Goal: Use online tool/utility: Utilize a website feature to perform a specific function

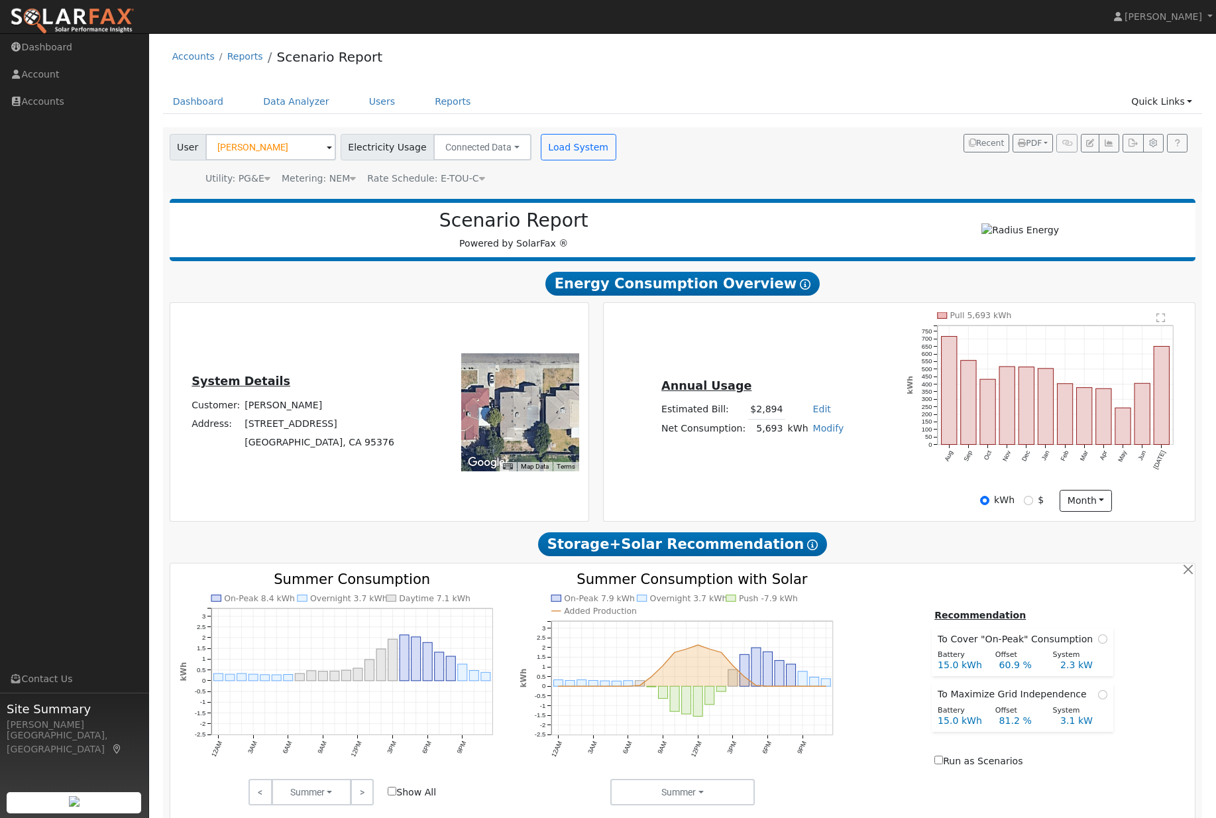
scroll to position [1, 0]
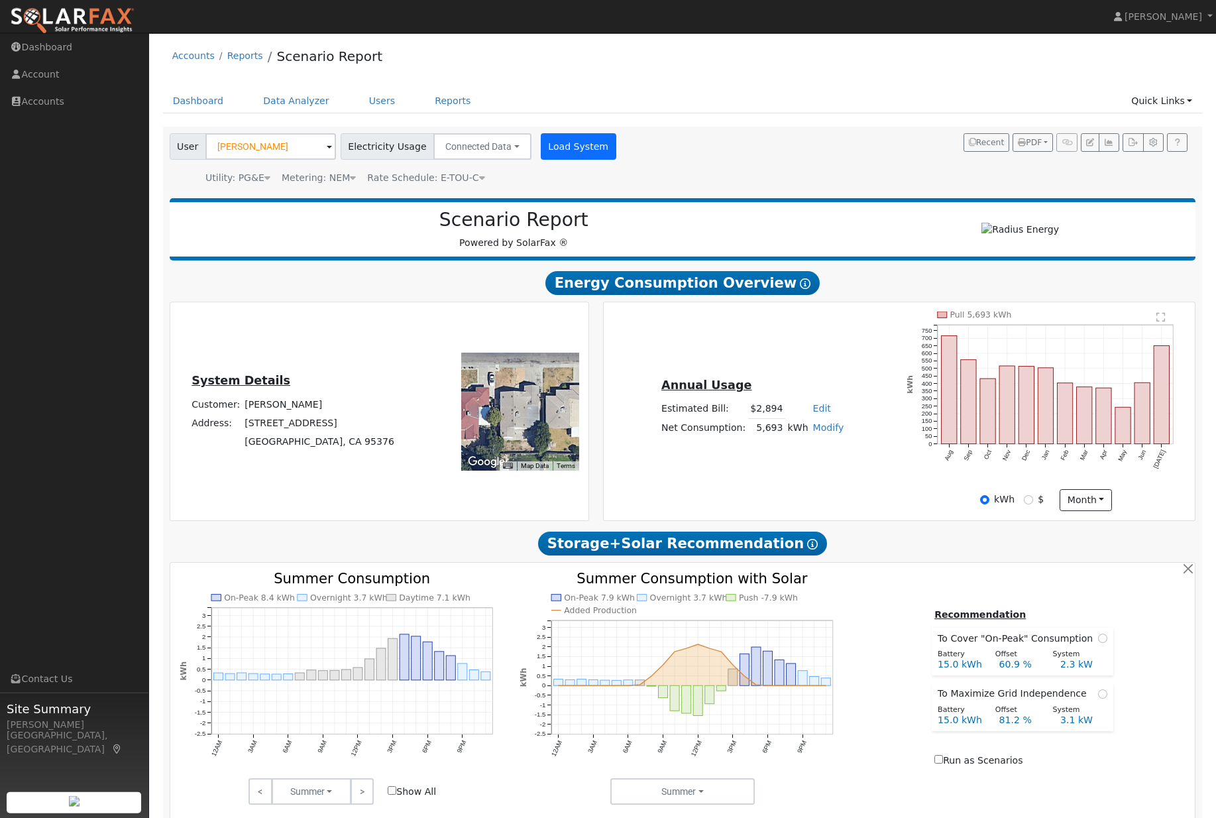
click at [583, 154] on button "Load System" at bounding box center [579, 146] width 76 height 27
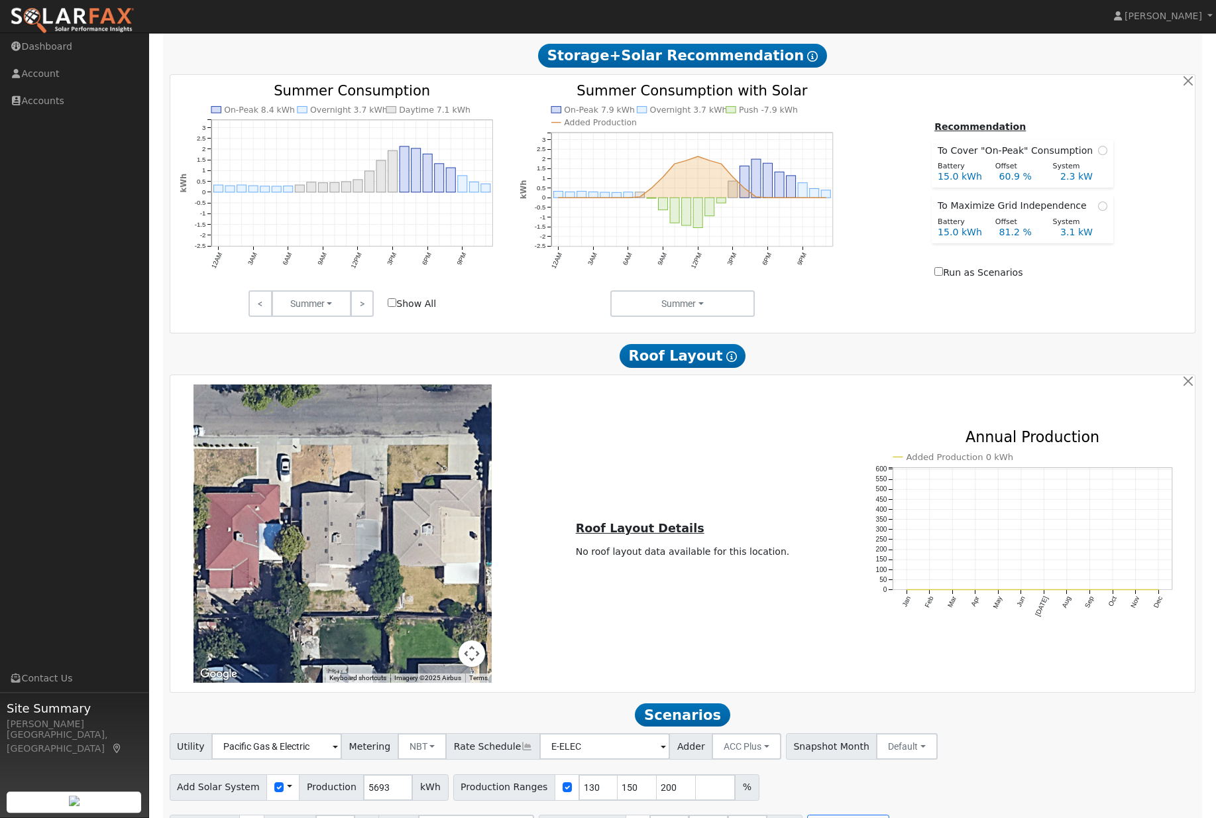
scroll to position [488, 0]
click at [644, 801] on input "150" at bounding box center [638, 788] width 40 height 27
type input "200"
type input "2"
click at [729, 817] on input "30" at bounding box center [709, 828] width 40 height 27
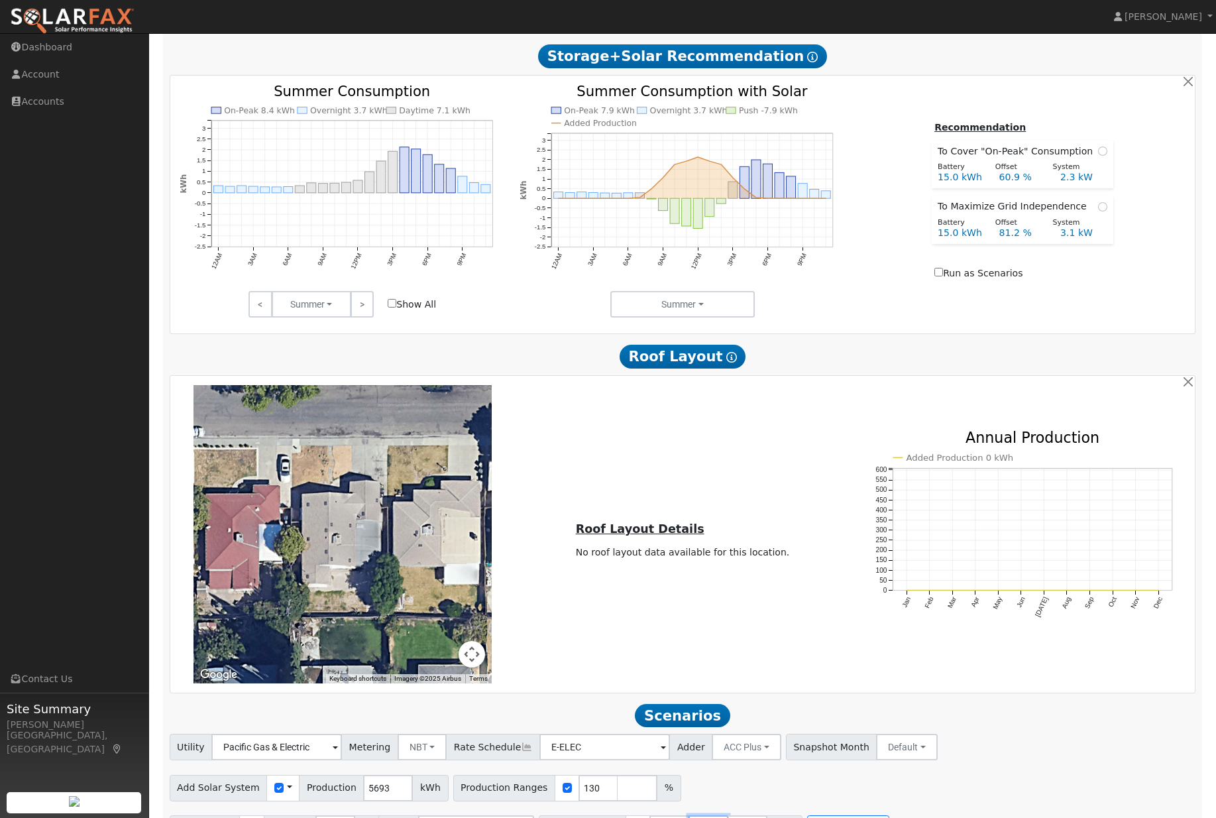
type input "3"
click at [683, 817] on input "15" at bounding box center [670, 828] width 40 height 27
type input "1"
type input "13.5"
click at [838, 817] on button "Run Scenarios" at bounding box center [809, 828] width 82 height 27
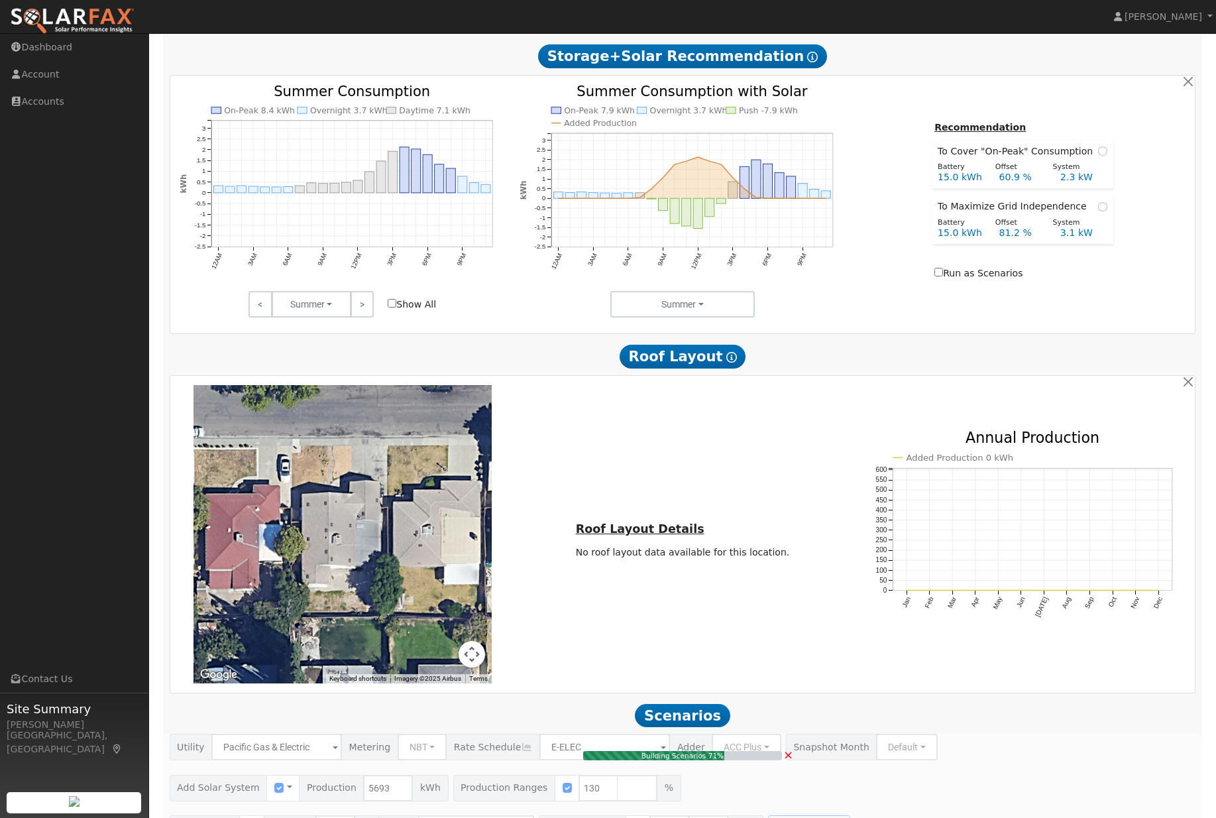
type input "4.9"
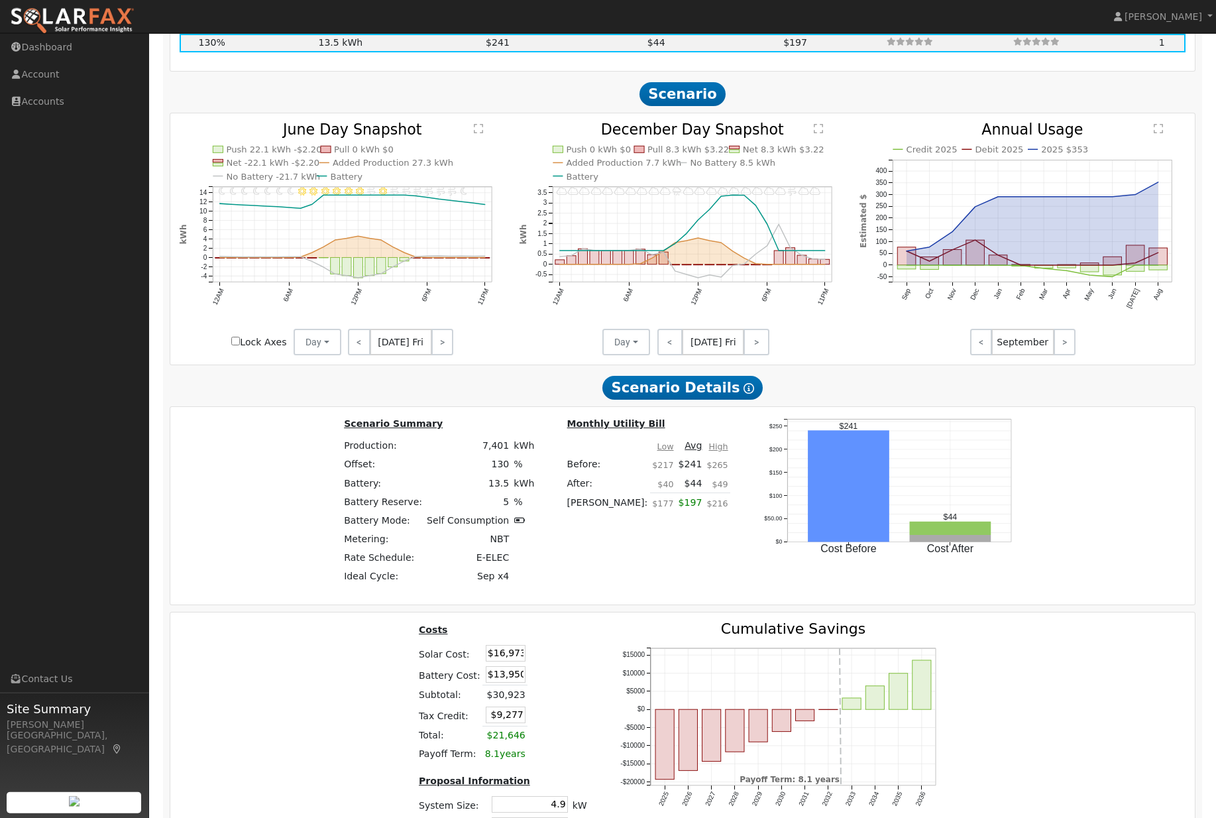
scroll to position [1529, 0]
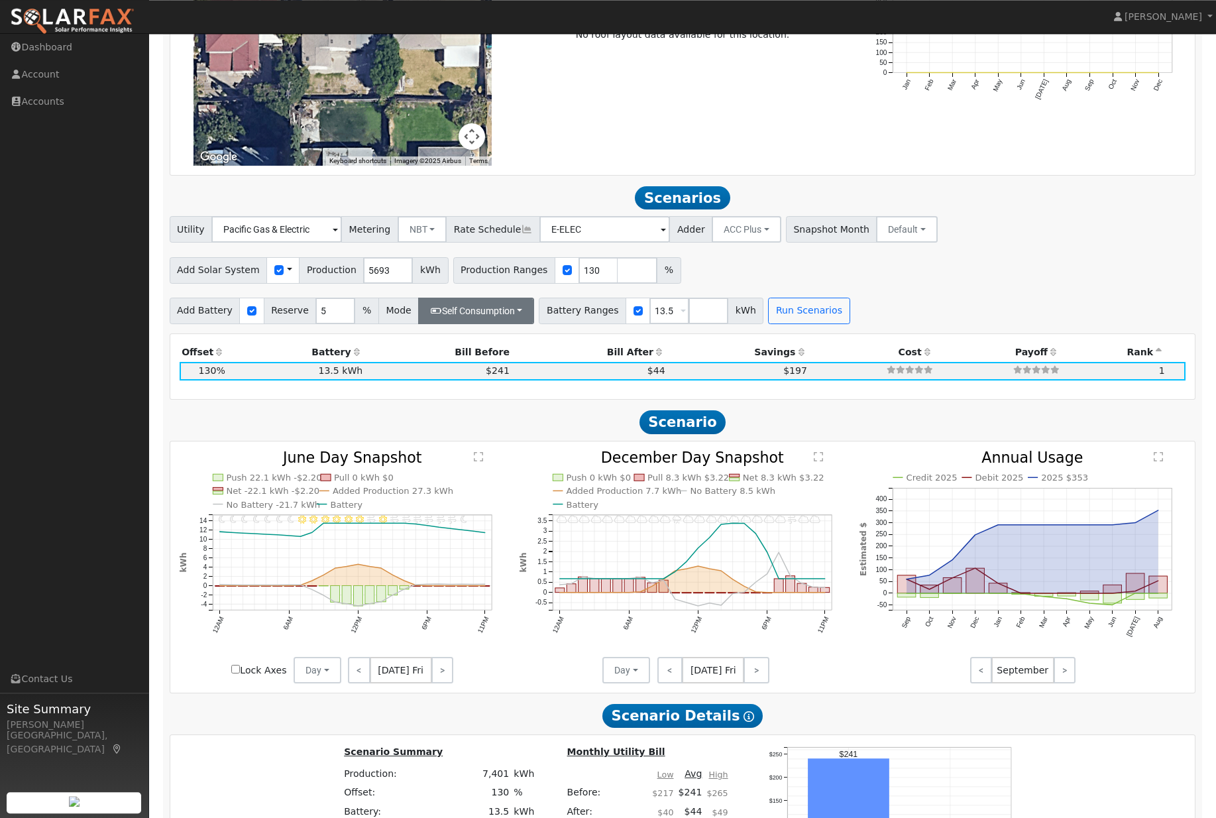
click at [487, 324] on button "Self Consumption" at bounding box center [476, 311] width 116 height 27
click at [458, 396] on label "ACC High Value Push" at bounding box center [490, 387] width 140 height 19
click at [453, 392] on input "ACC High Value Push" at bounding box center [448, 386] width 9 height 9
click at [495, 324] on button "Self Consumption" at bounding box center [476, 311] width 116 height 27
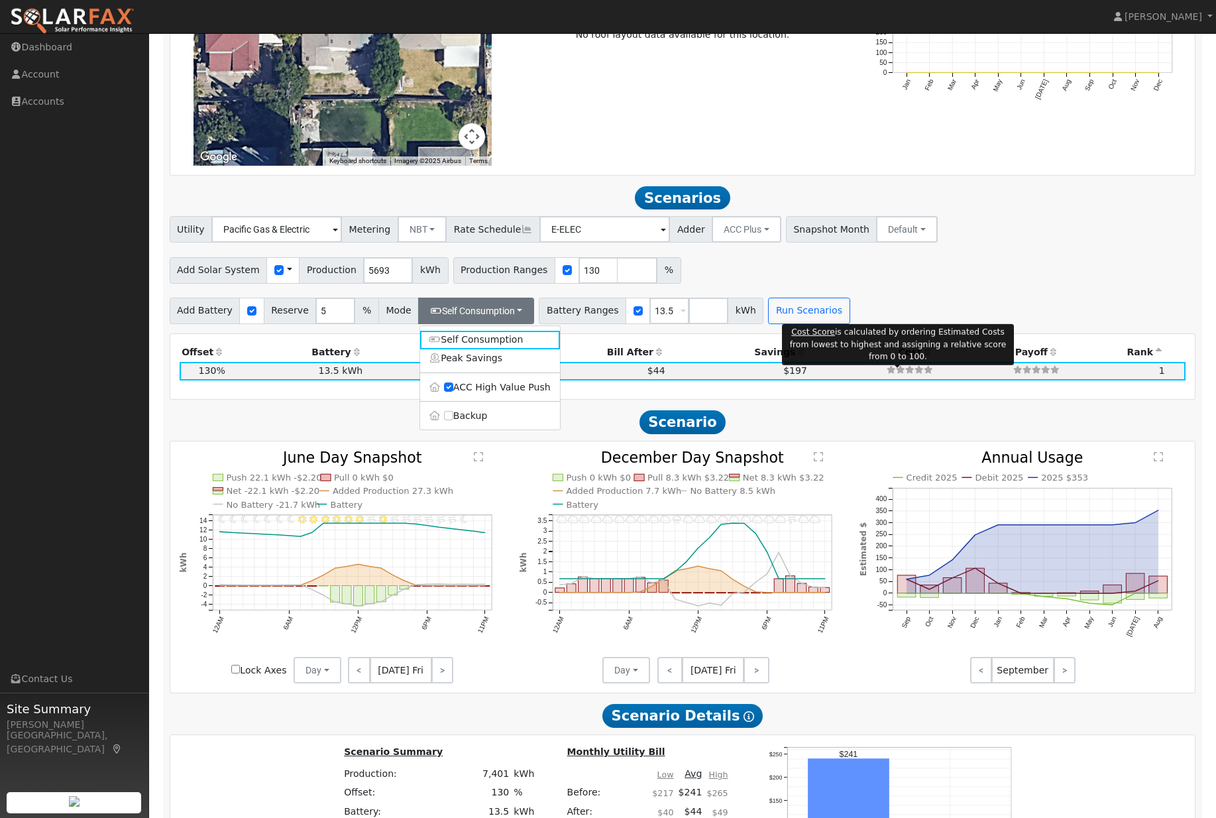
click at [907, 357] on span "Cost" at bounding box center [910, 352] width 23 height 11
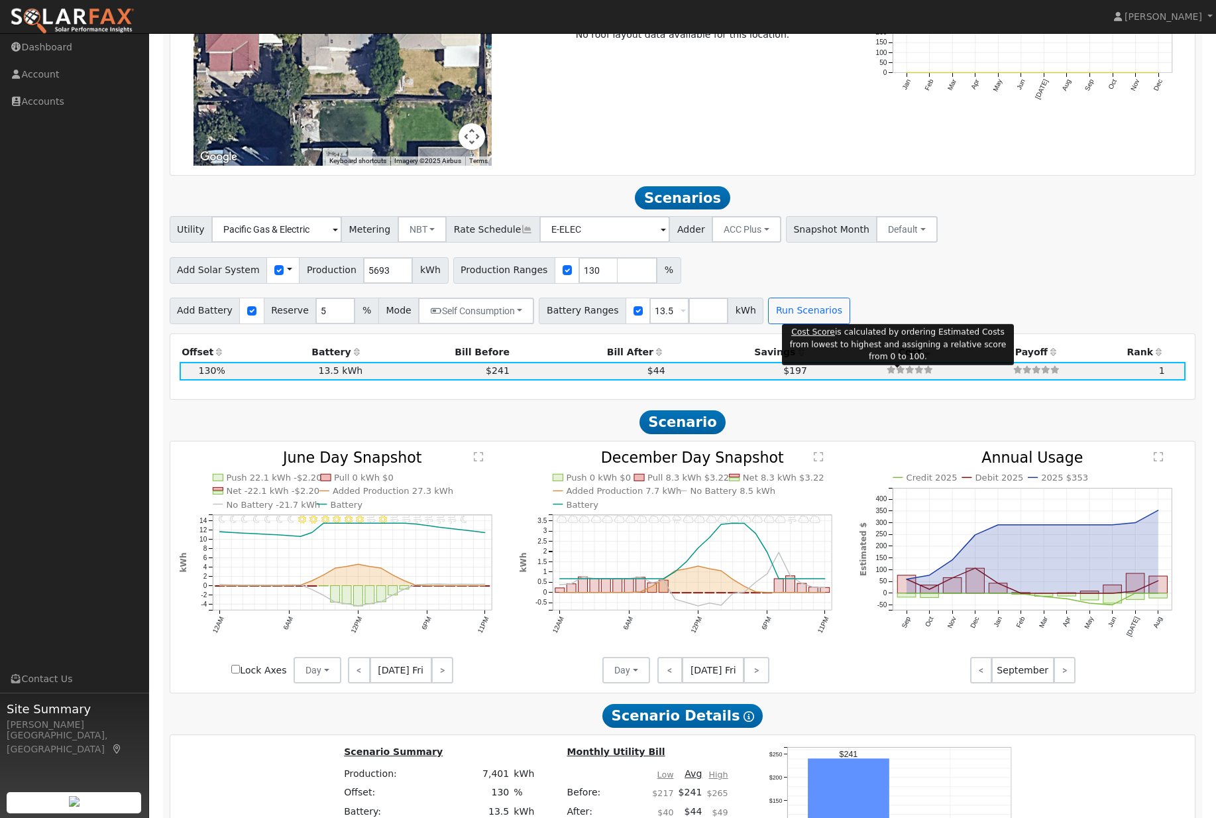
click at [1101, 323] on div "Add Battery Reserve 5 % Mode Self Consumption Self Consumption Peak Savings ACC…" at bounding box center [682, 308] width 1031 height 31
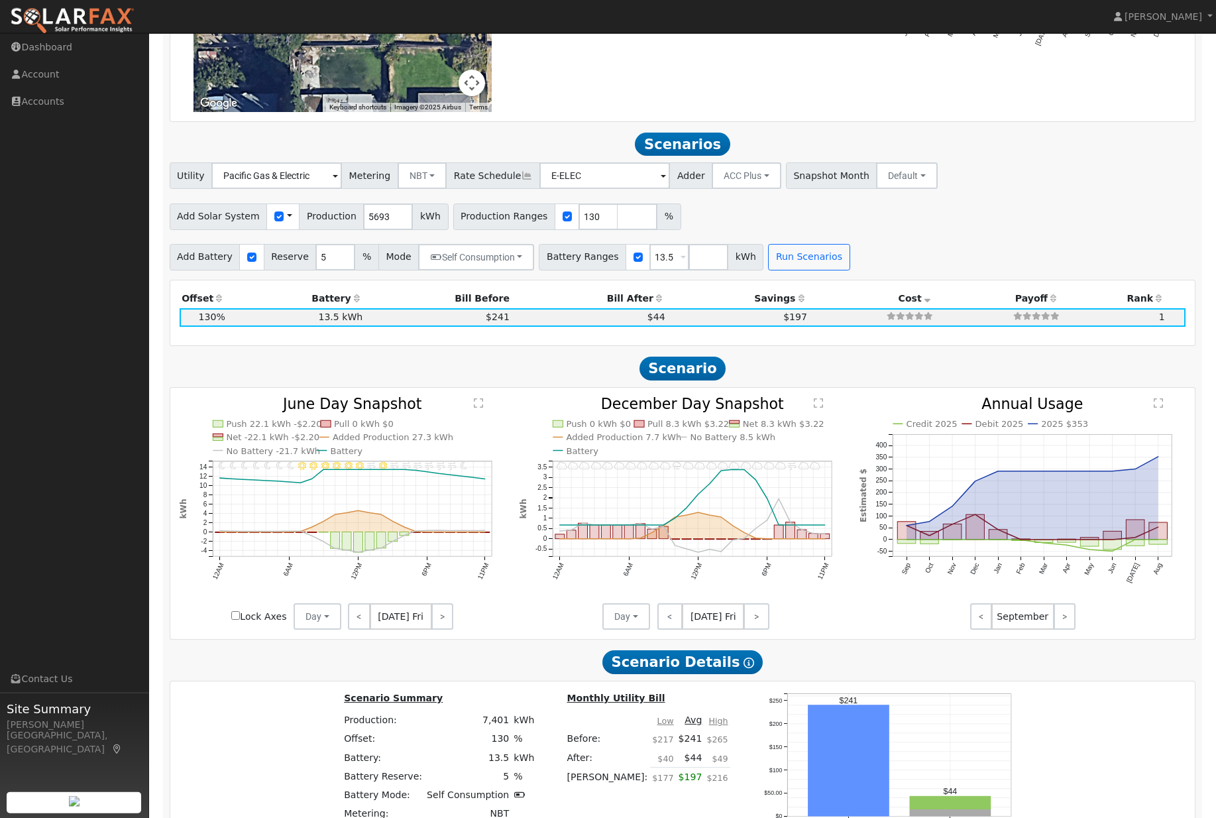
scroll to position [1026, 0]
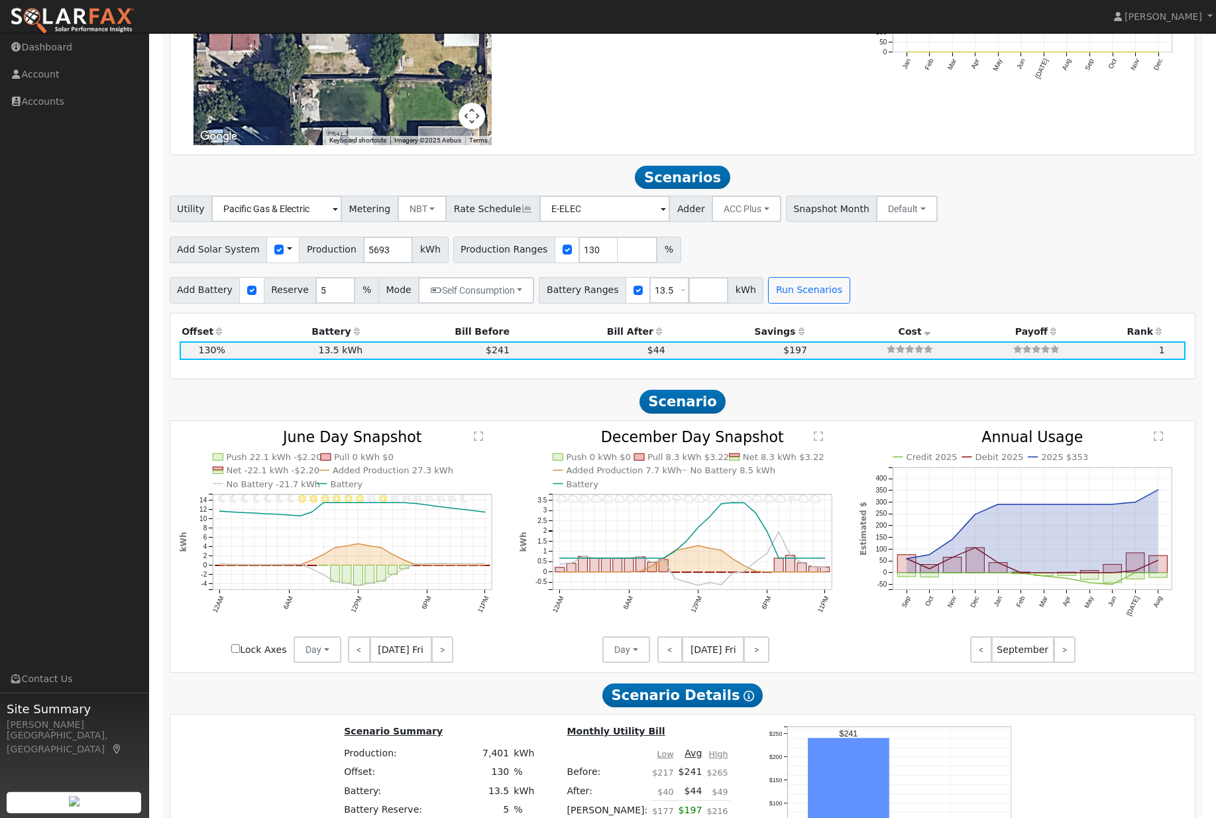
click at [532, 289] on div "Utility Pacific Gas & Electric Metering NBT NEM NBT Rate Schedule E-ELEC Adder …" at bounding box center [682, 249] width 1041 height 107
click at [518, 304] on button "Self Consumption" at bounding box center [476, 290] width 116 height 27
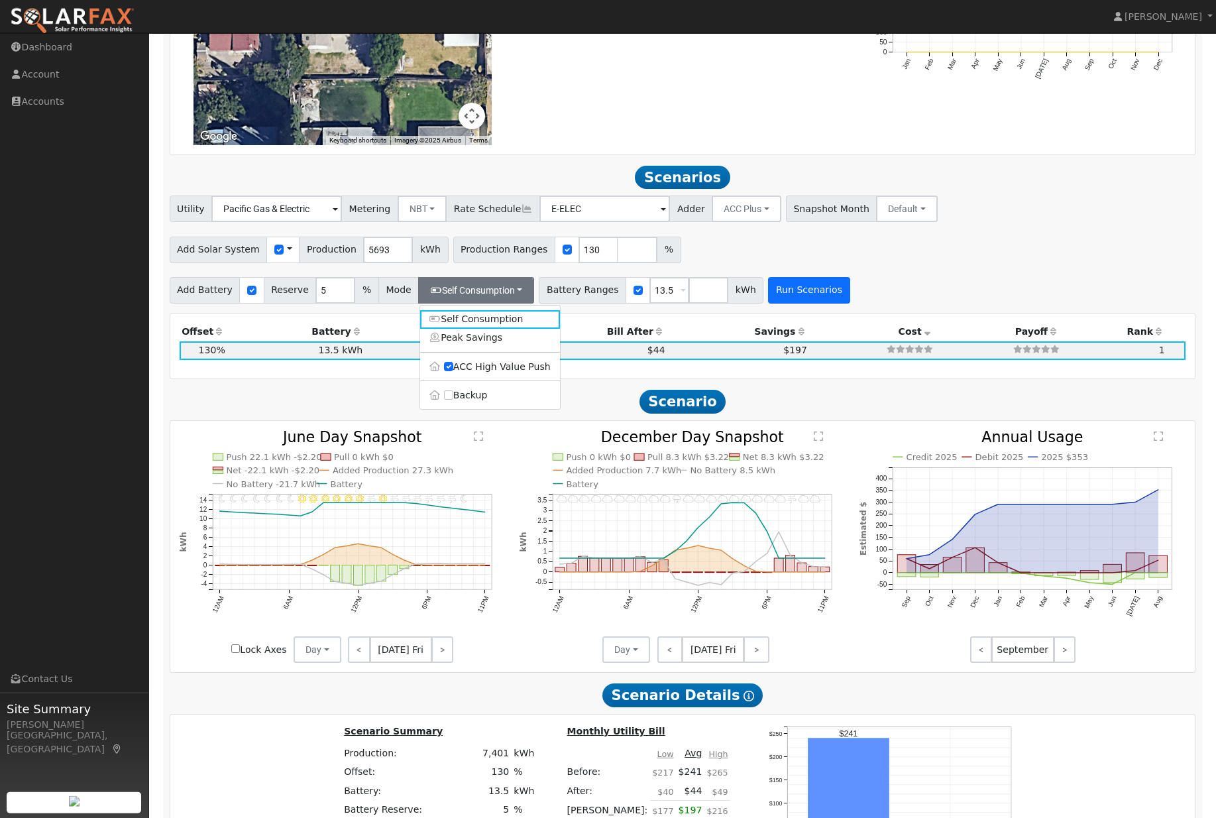
click at [847, 304] on button "Run Scenarios" at bounding box center [809, 290] width 82 height 27
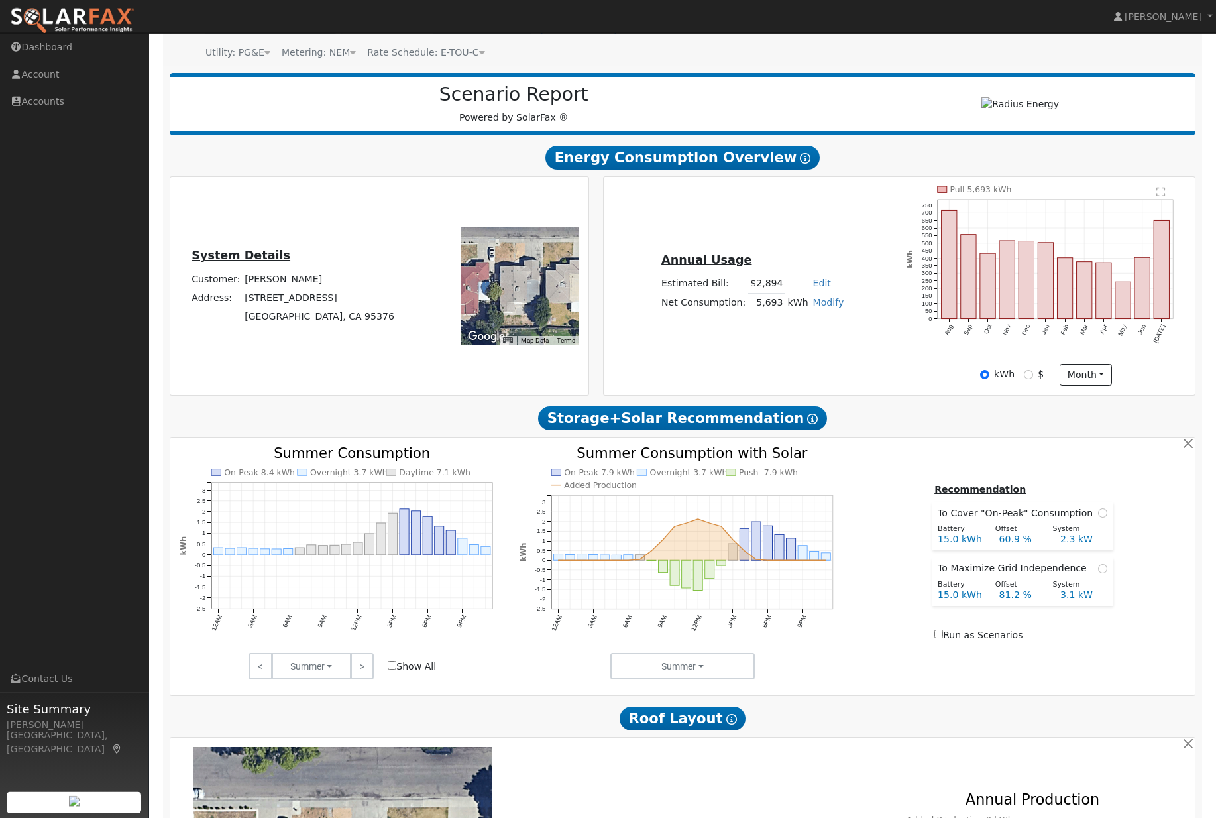
scroll to position [0, 0]
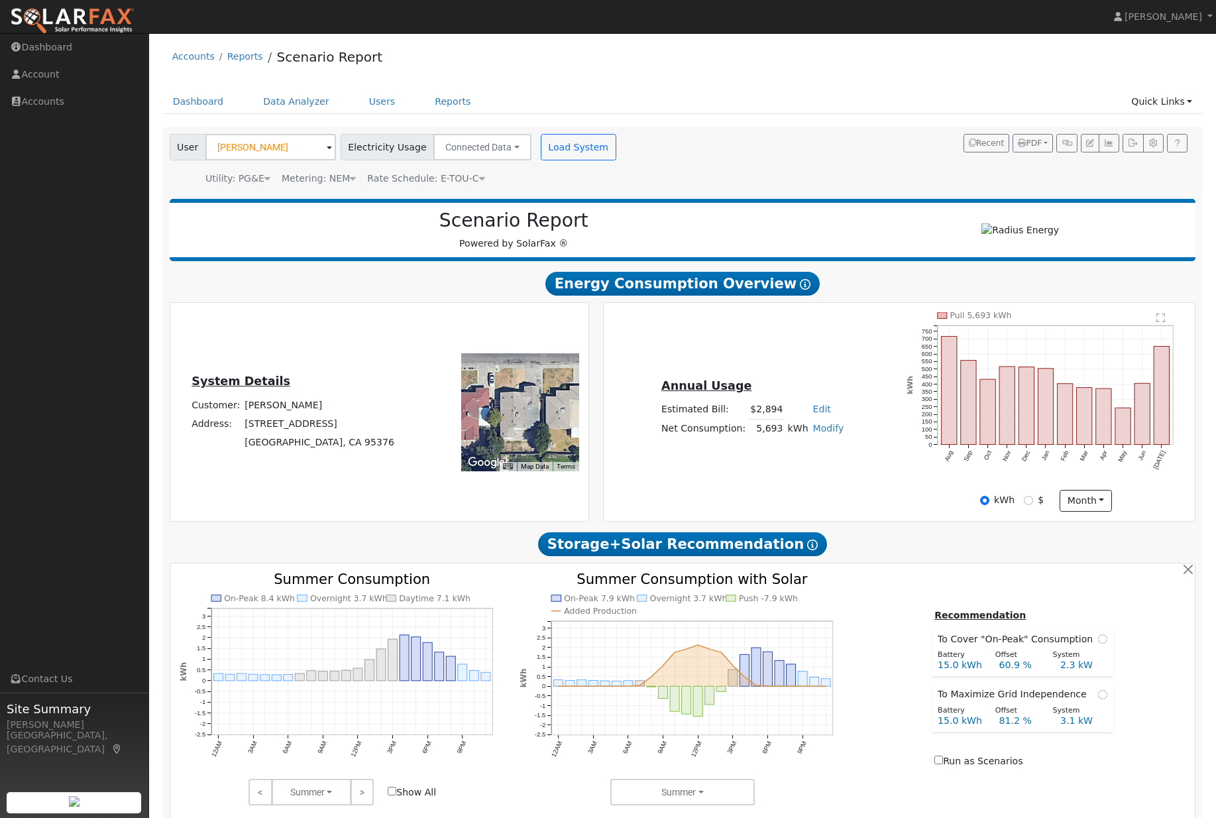
click at [346, 182] on div "Metering: NEM" at bounding box center [319, 179] width 74 height 14
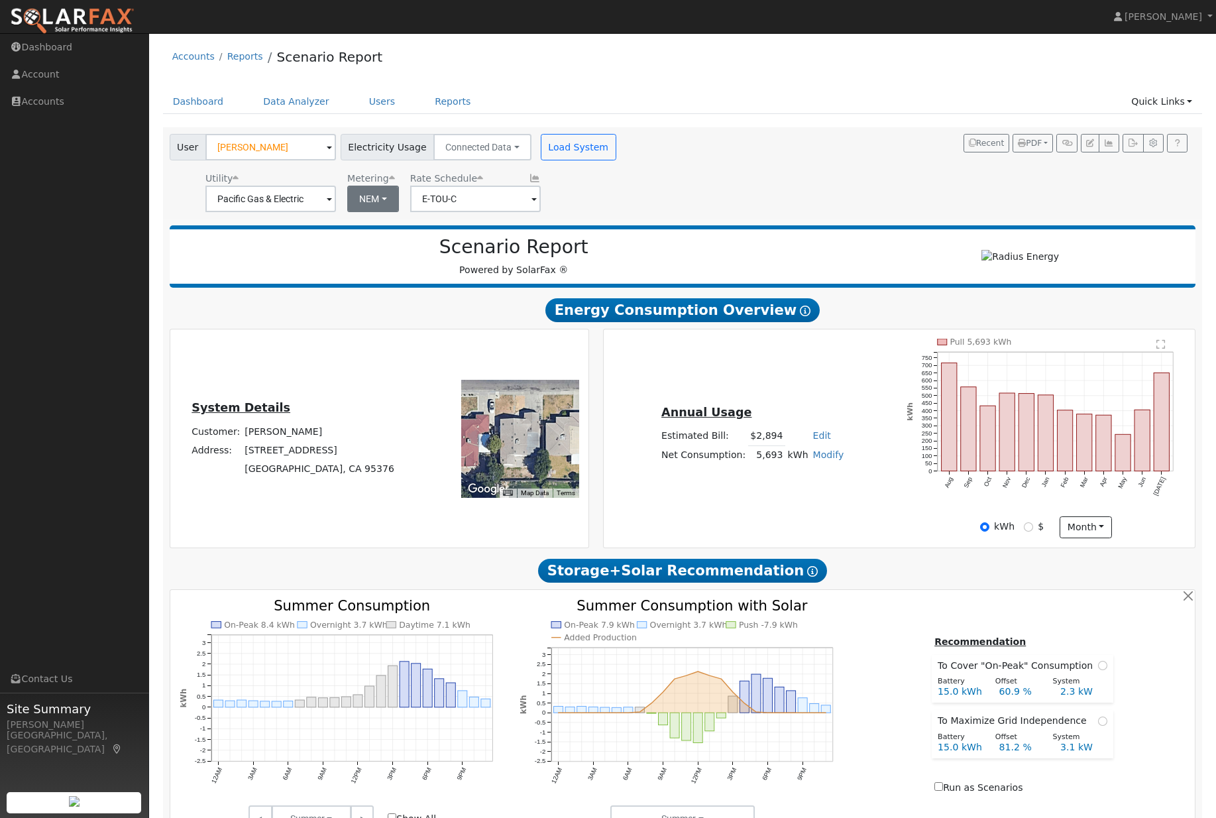
click at [377, 207] on button "NEM" at bounding box center [373, 199] width 52 height 27
click at [386, 257] on link "NBT" at bounding box center [382, 248] width 92 height 19
type input "E-ELEC"
click at [582, 160] on button "Load System" at bounding box center [579, 147] width 76 height 27
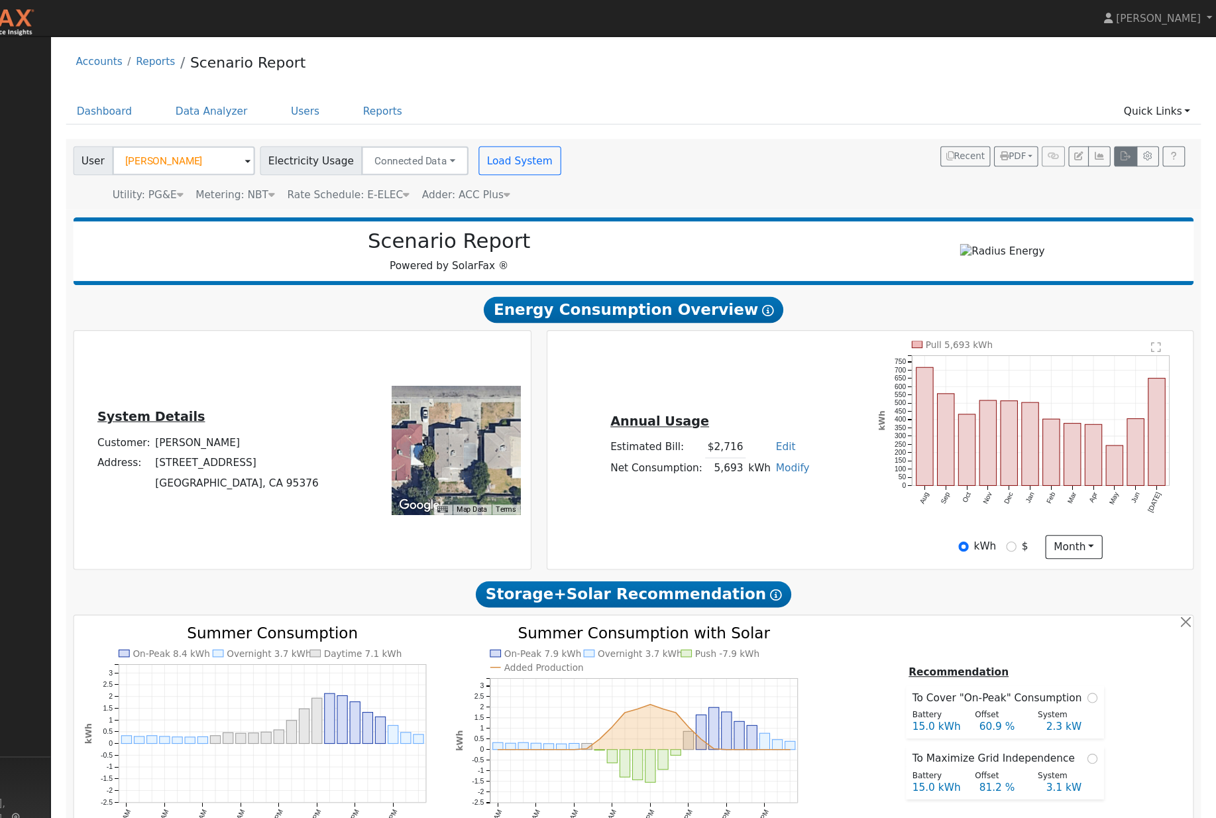
click at [1123, 143] on button "button" at bounding box center [1133, 143] width 21 height 19
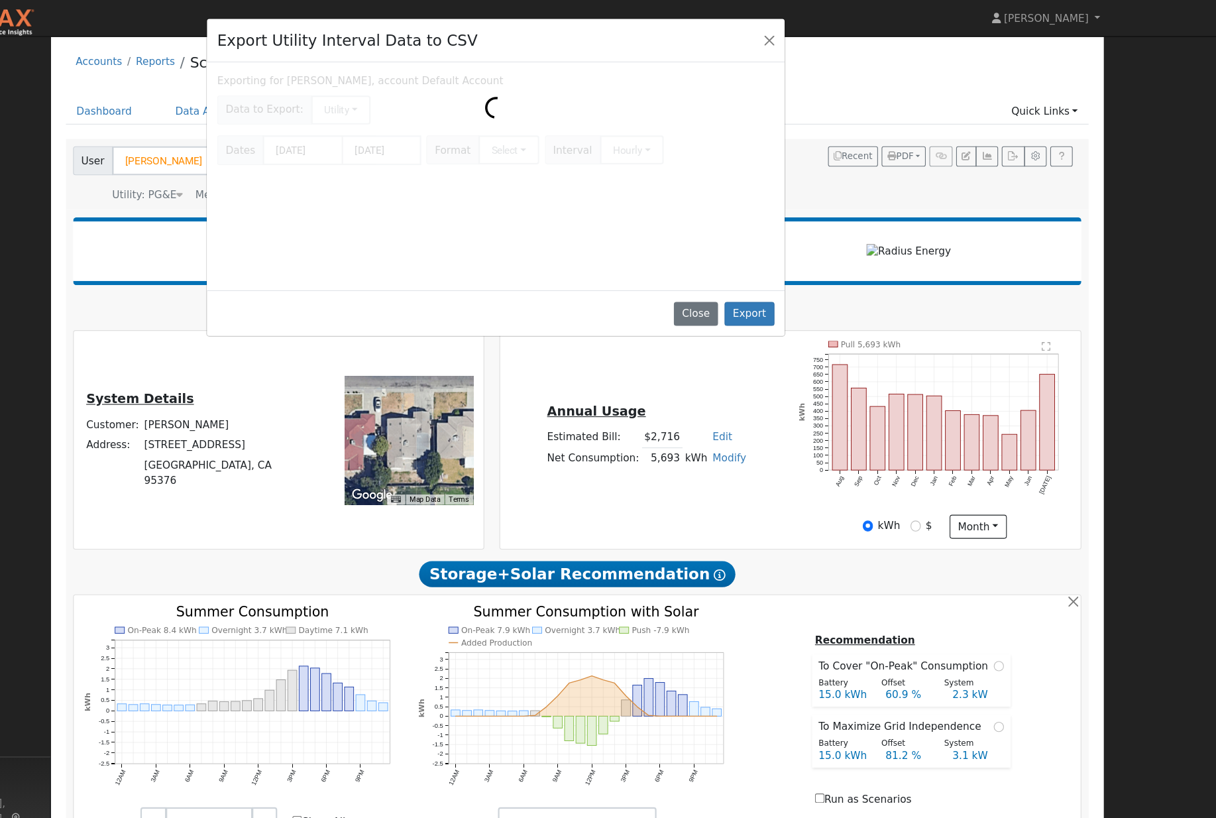
click at [1004, 149] on div "Export Utility Interval Data to CSV Exporting for [PERSON_NAME], account Defaul…" at bounding box center [608, 409] width 1216 height 818
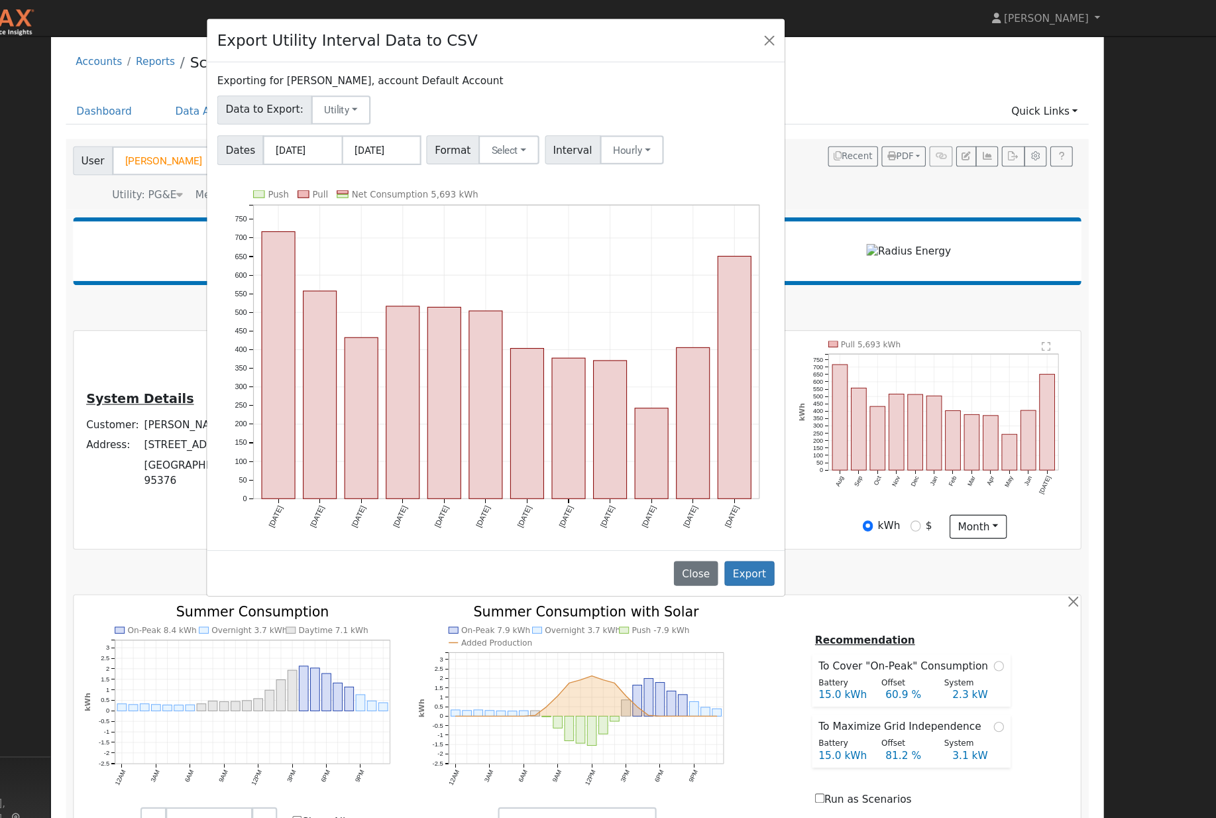
click at [687, 31] on div "Export Utility Interval Data to CSV" at bounding box center [556, 37] width 529 height 40
click at [798, 34] on button "Close" at bounding box center [807, 36] width 19 height 19
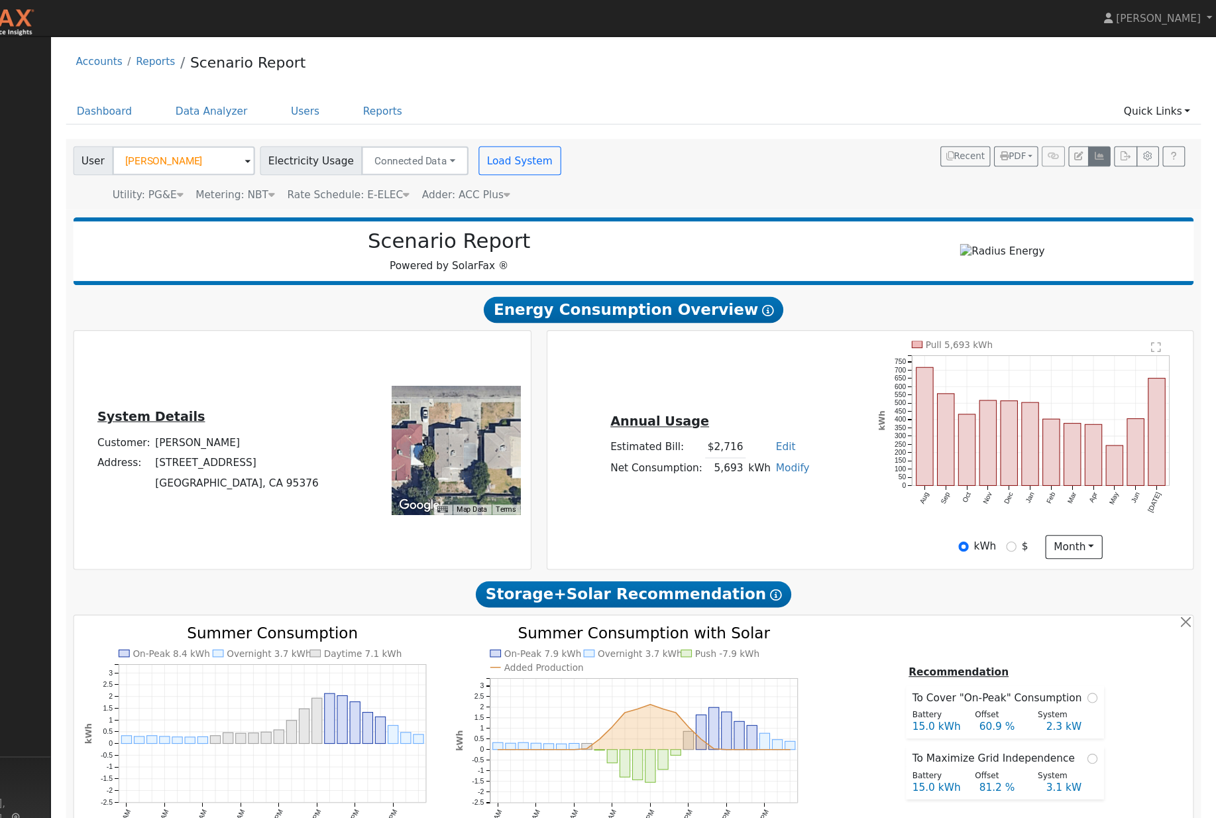
click at [1099, 152] on button "button" at bounding box center [1109, 143] width 21 height 19
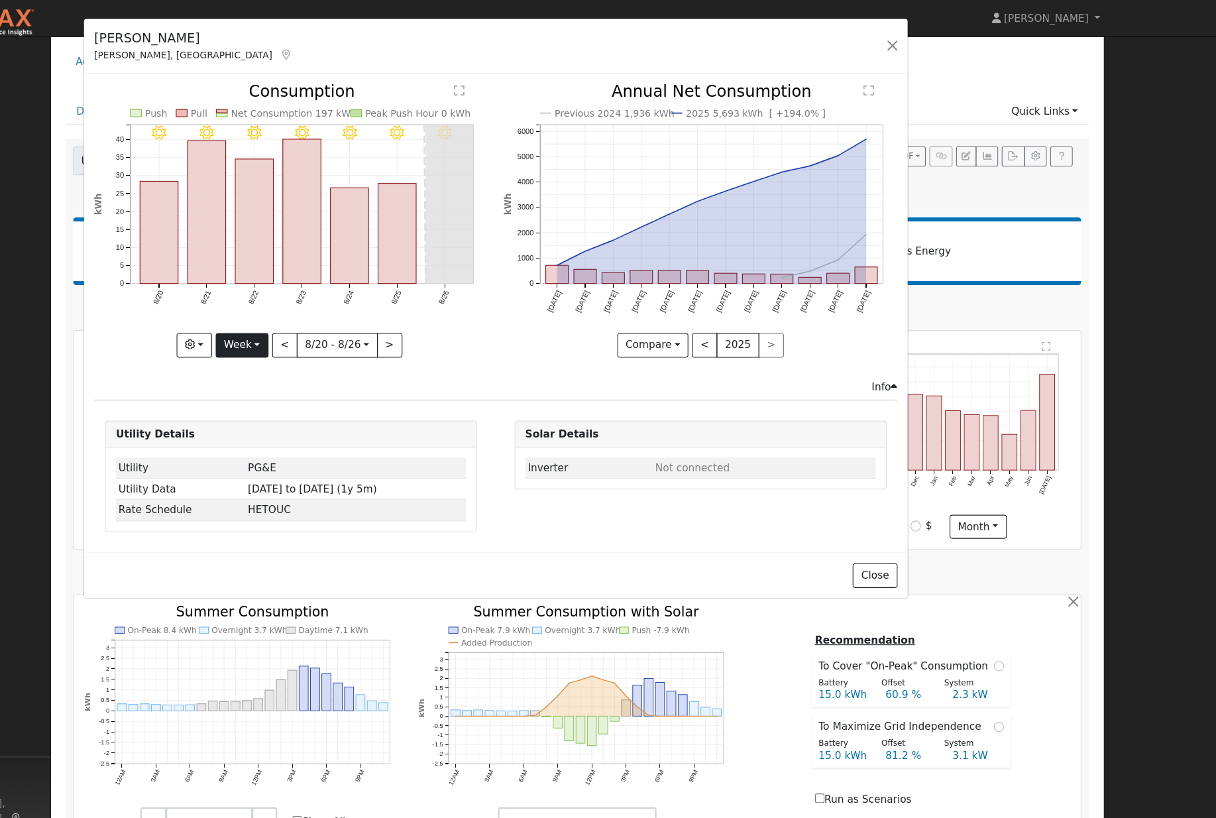
click at [300, 315] on button "Week" at bounding box center [324, 316] width 48 height 23
click at [301, 417] on link "Custom" at bounding box center [347, 419] width 92 height 19
click at [266, 320] on button "Custom" at bounding box center [295, 316] width 59 height 23
click at [266, 407] on link "Year" at bounding box center [312, 399] width 92 height 19
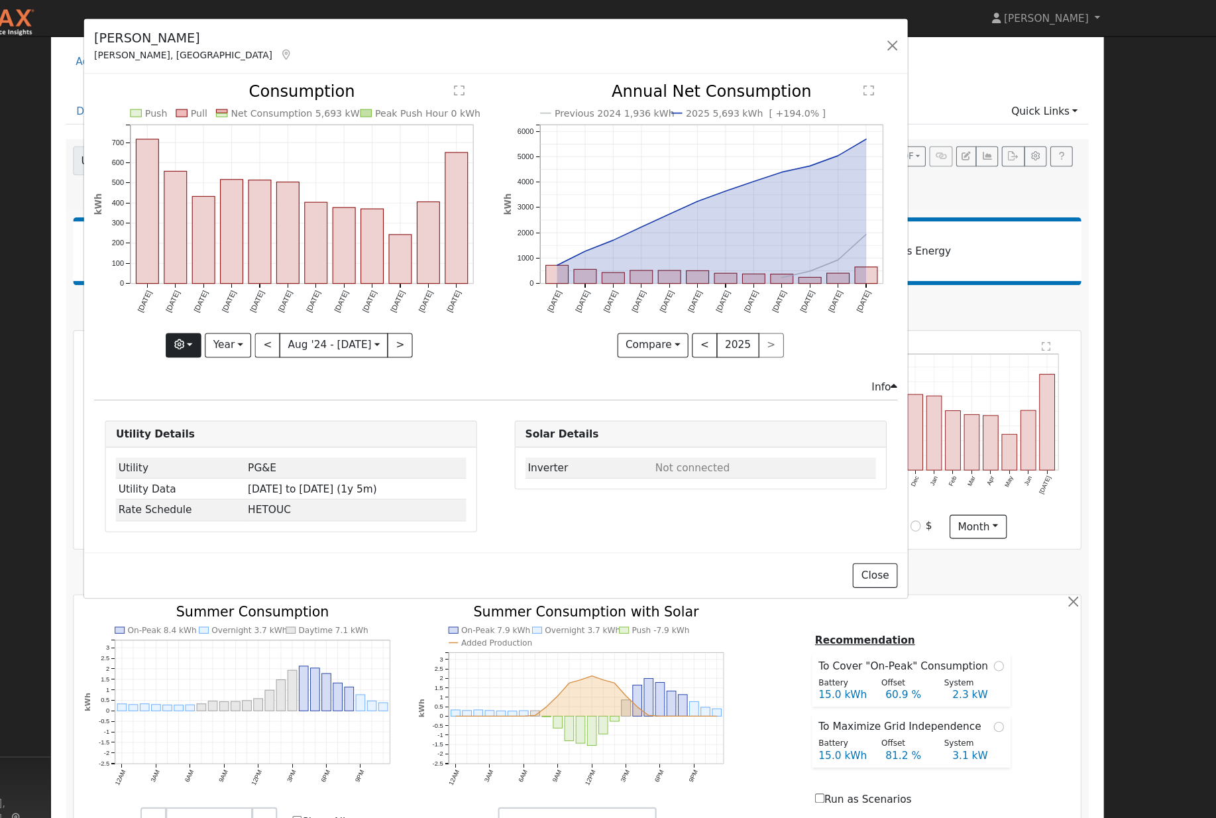
click at [255, 326] on button "button" at bounding box center [271, 316] width 32 height 23
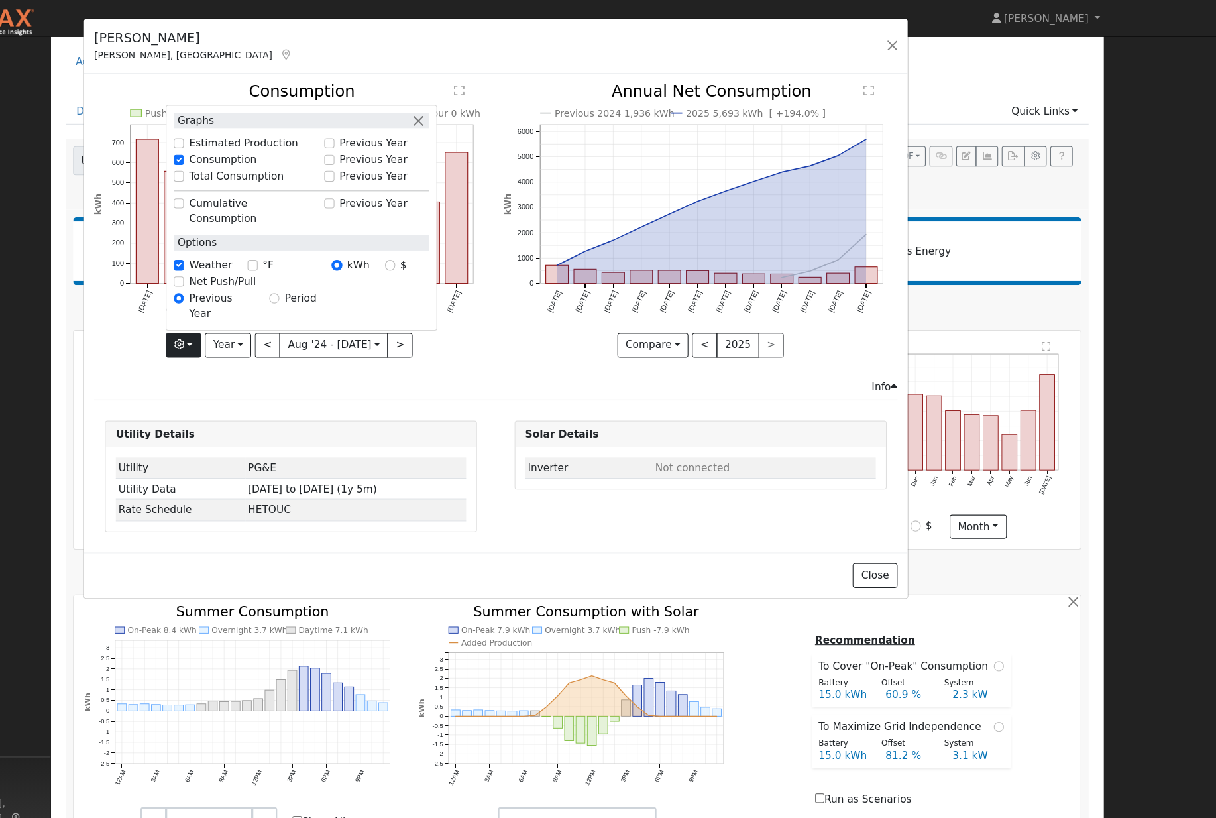
click at [400, 142] on input "Previous Year" at bounding box center [404, 146] width 9 height 9
checkbox input "true"
click at [567, 477] on div "Solar Details Inverter Not connected" at bounding box center [744, 436] width 355 height 102
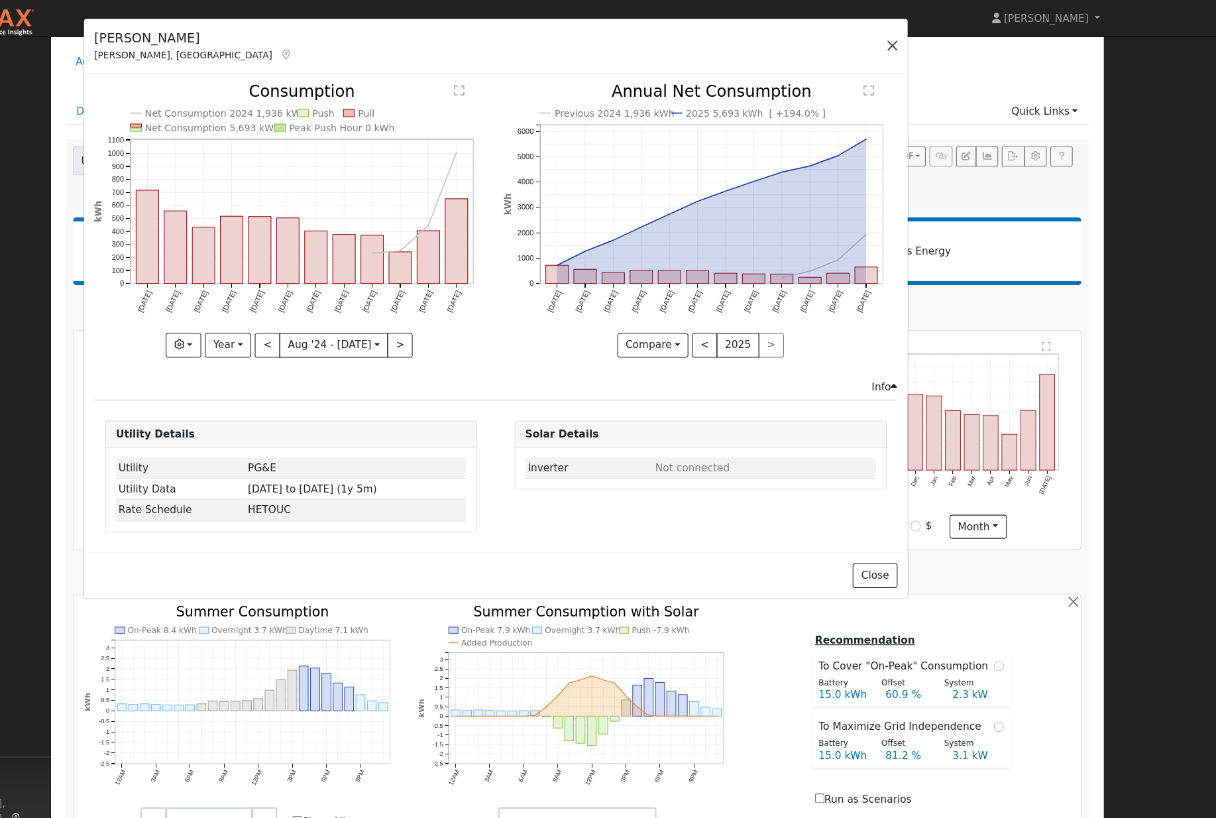
click at [911, 36] on button "button" at bounding box center [920, 41] width 19 height 19
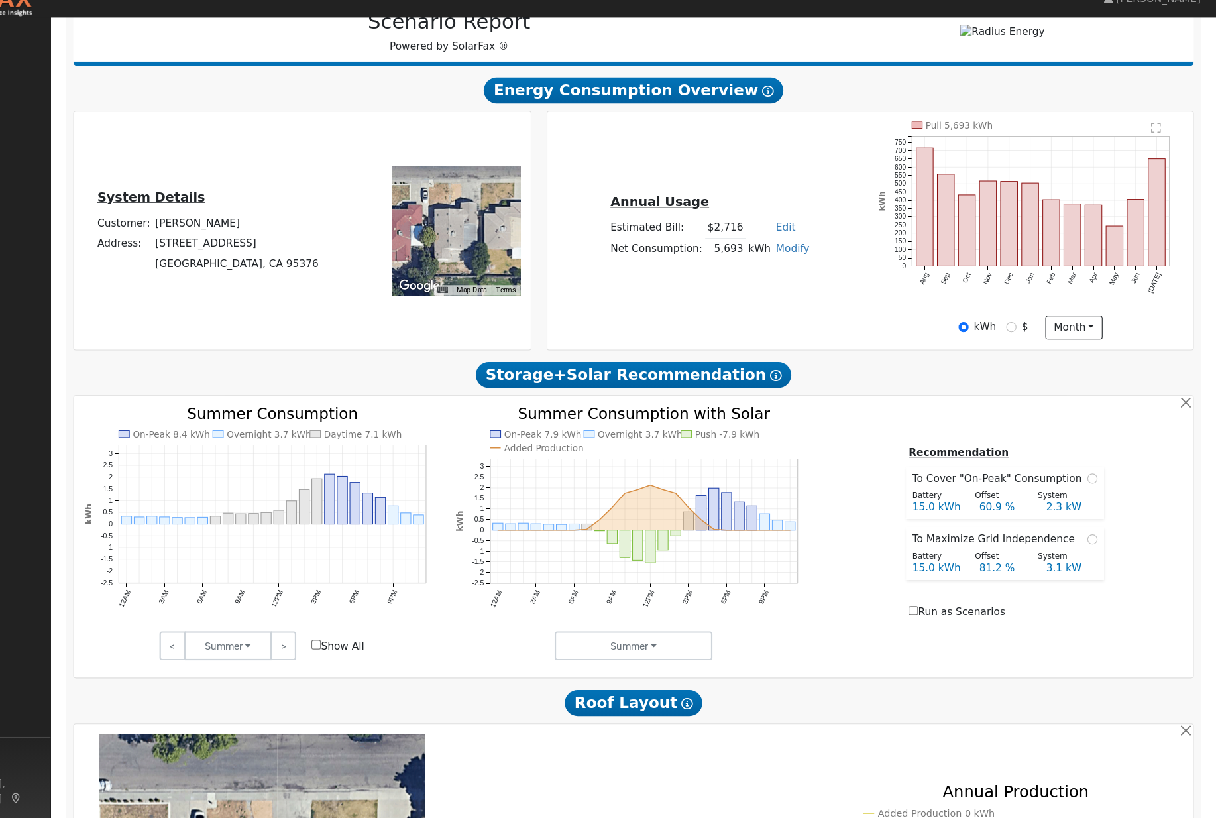
scroll to position [182, 0]
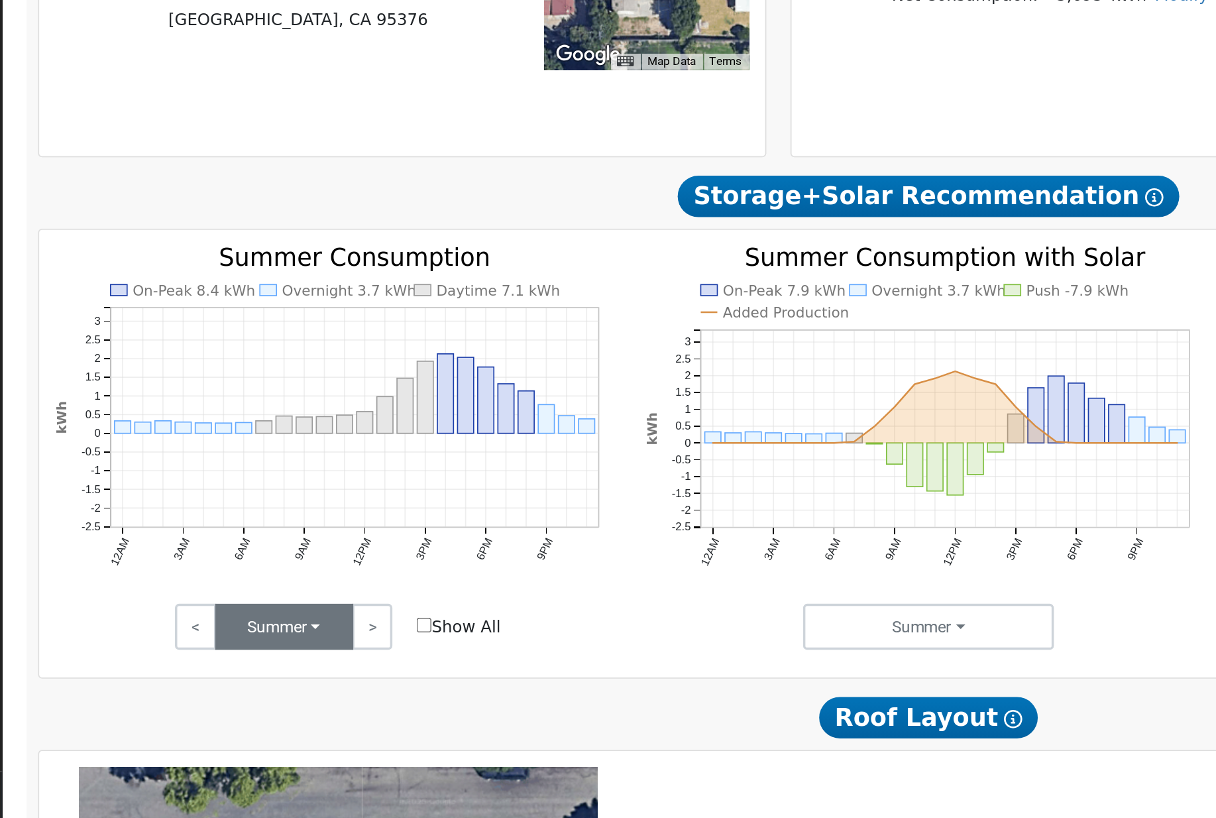
click at [272, 597] on button "Summer" at bounding box center [312, 610] width 80 height 27
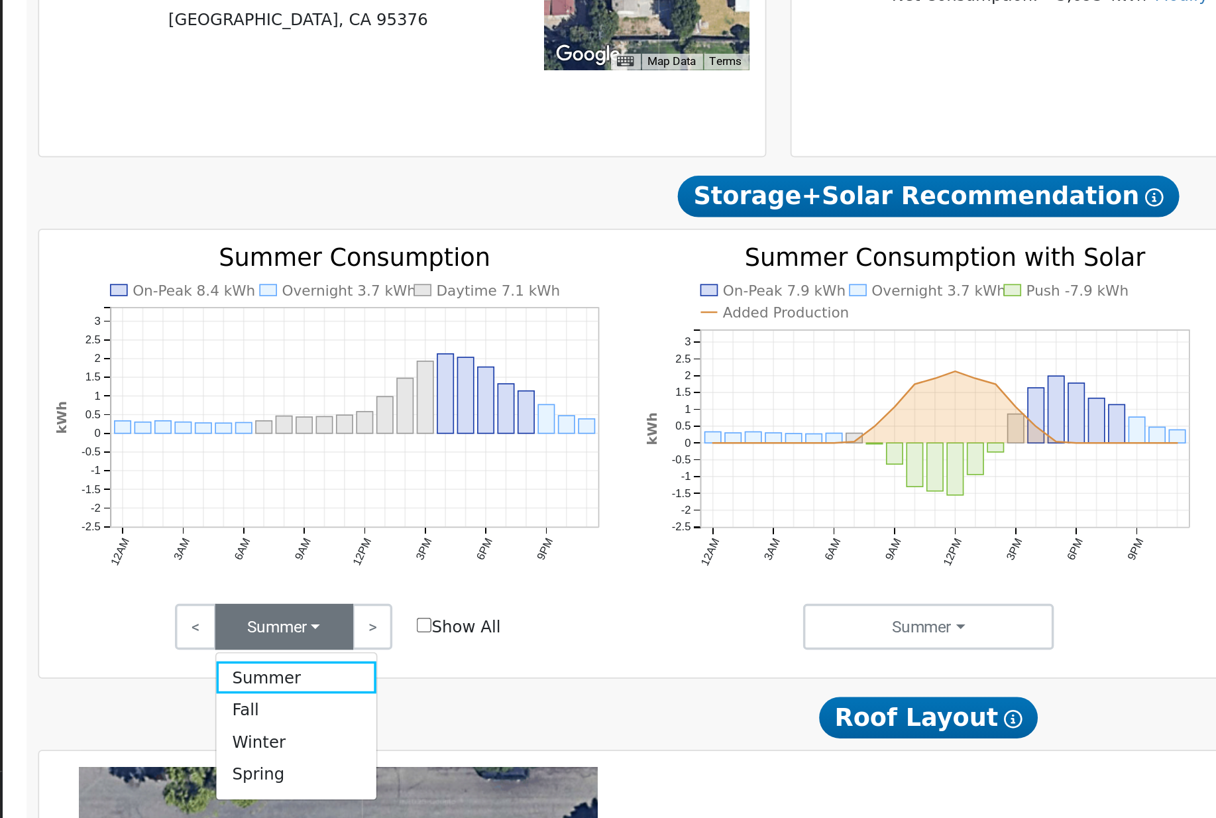
click at [388, 605] on input "Show All" at bounding box center [392, 609] width 9 height 9
checkbox input "true"
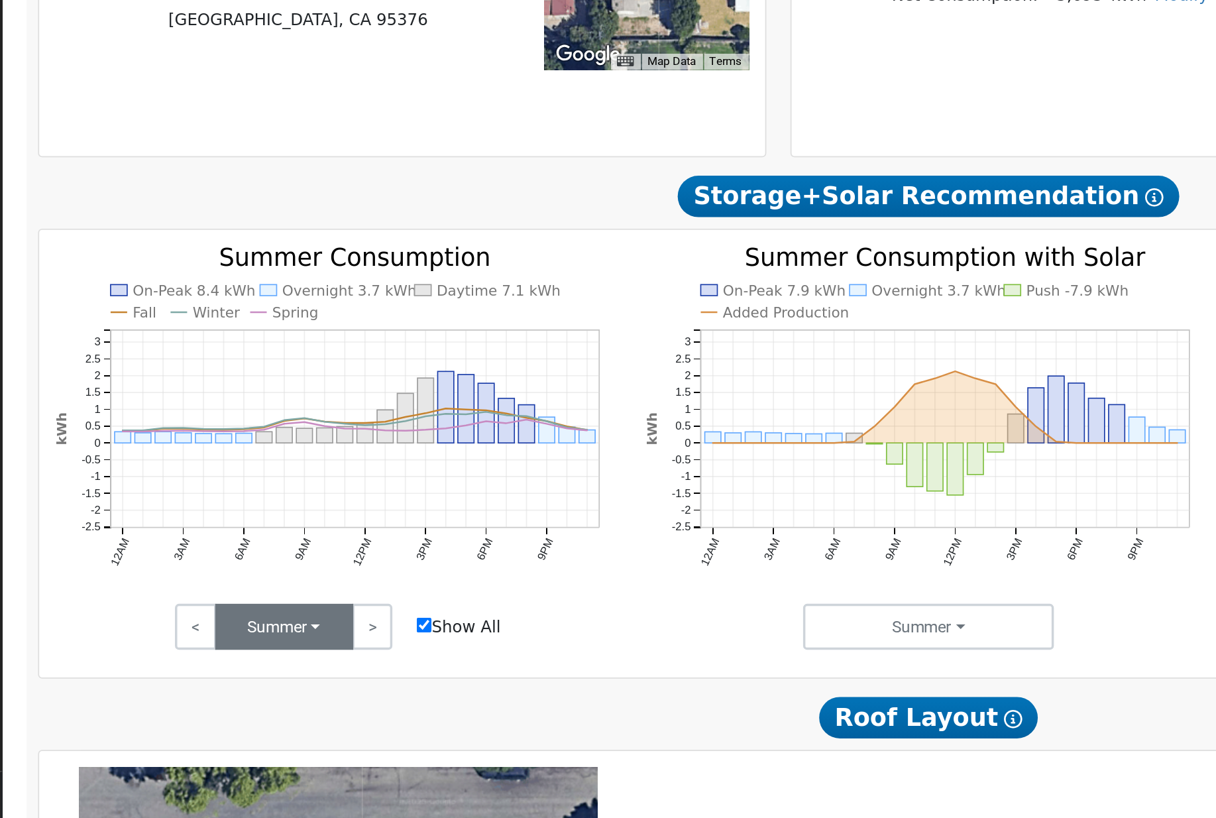
click at [272, 597] on button "Summer" at bounding box center [312, 610] width 80 height 27
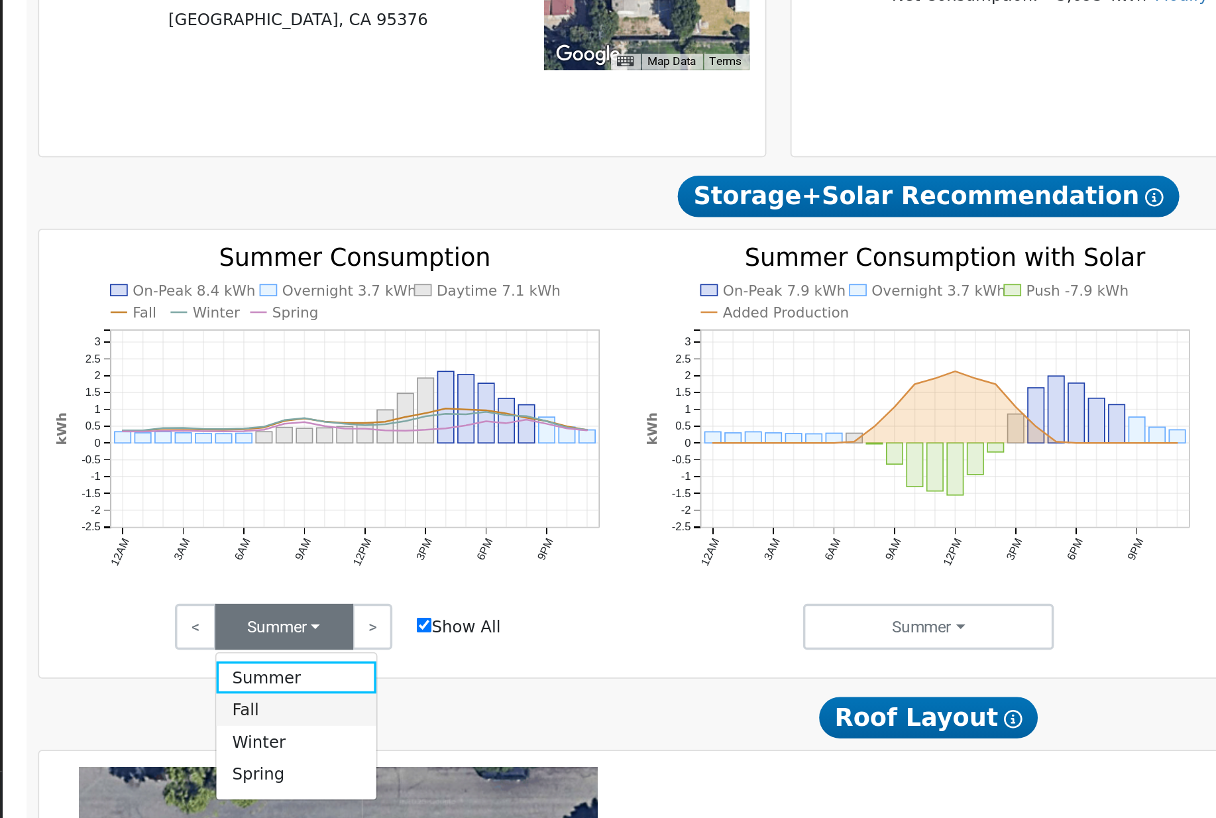
click at [272, 648] on link "Fall" at bounding box center [318, 657] width 92 height 19
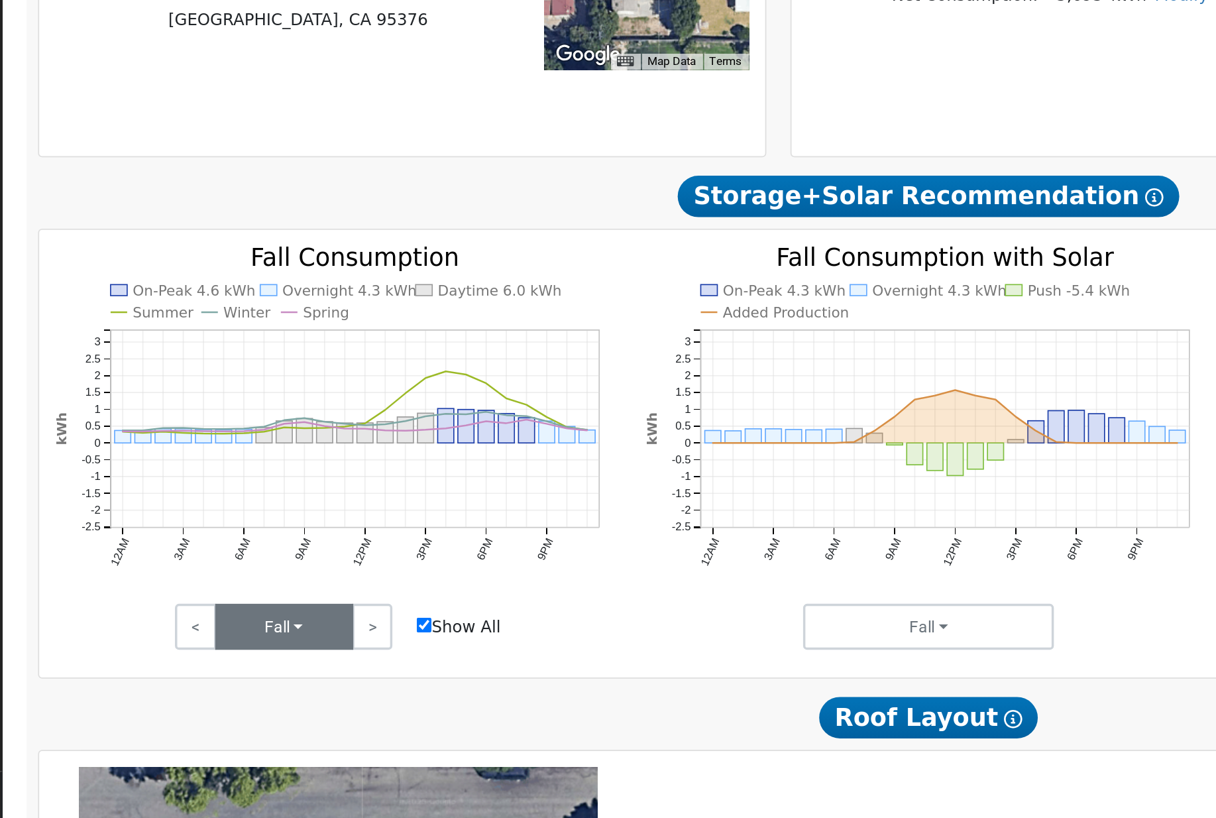
click at [272, 597] on button "Fall" at bounding box center [312, 610] width 80 height 27
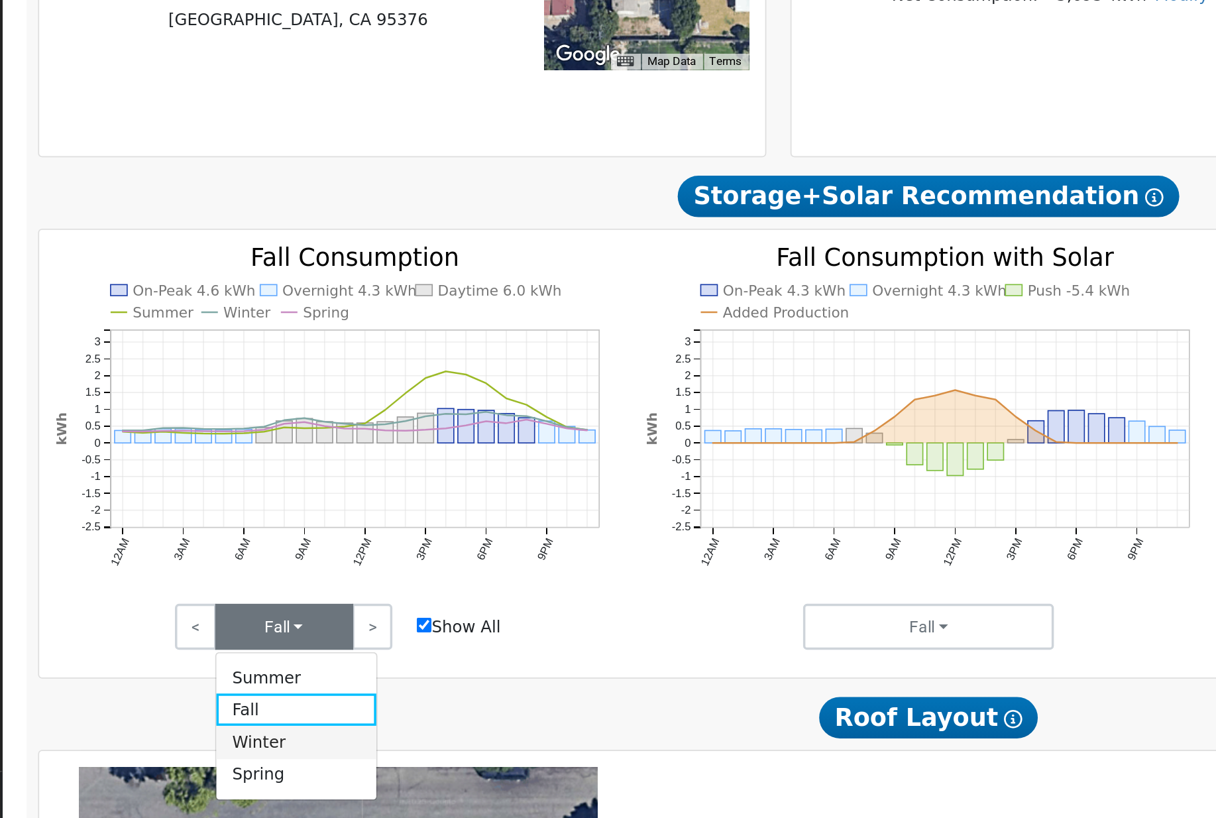
click at [272, 667] on link "Winter" at bounding box center [318, 676] width 92 height 19
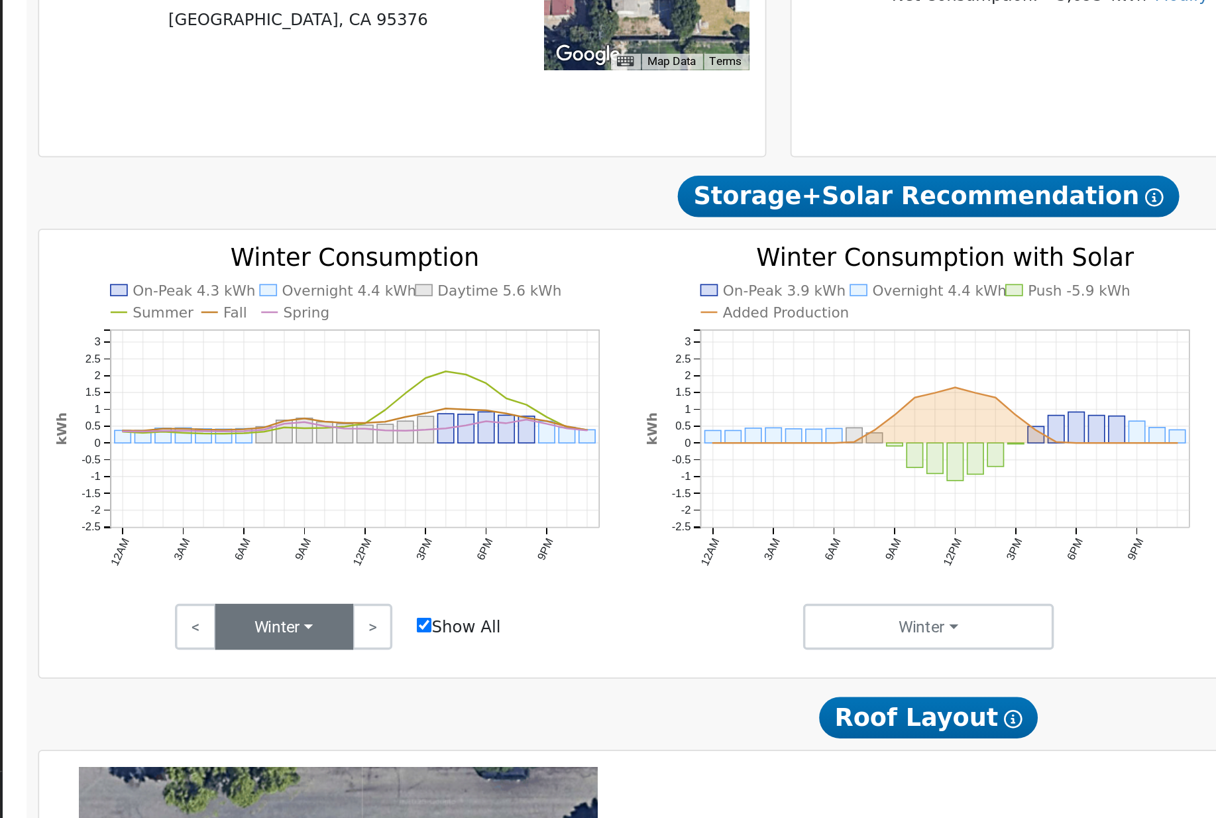
click at [272, 597] on button "Winter" at bounding box center [312, 610] width 80 height 27
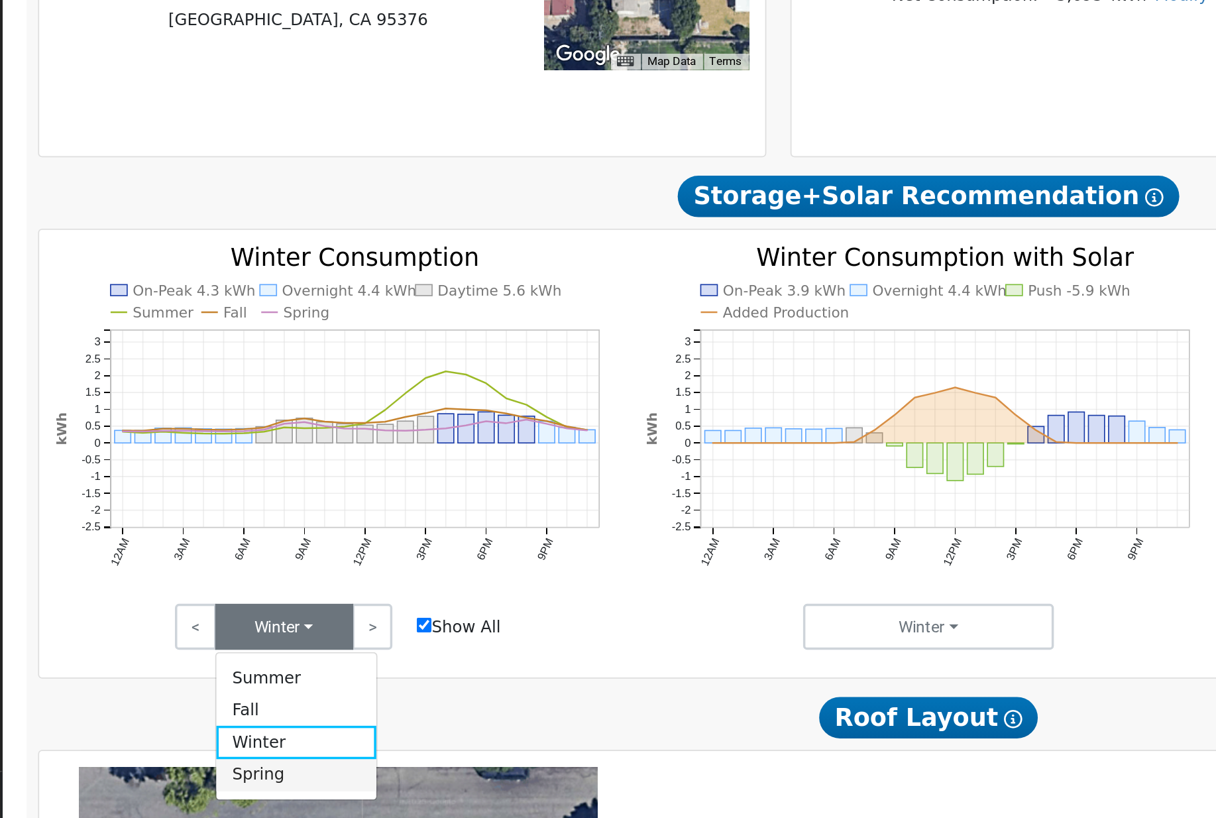
click at [272, 686] on link "Spring" at bounding box center [318, 695] width 92 height 19
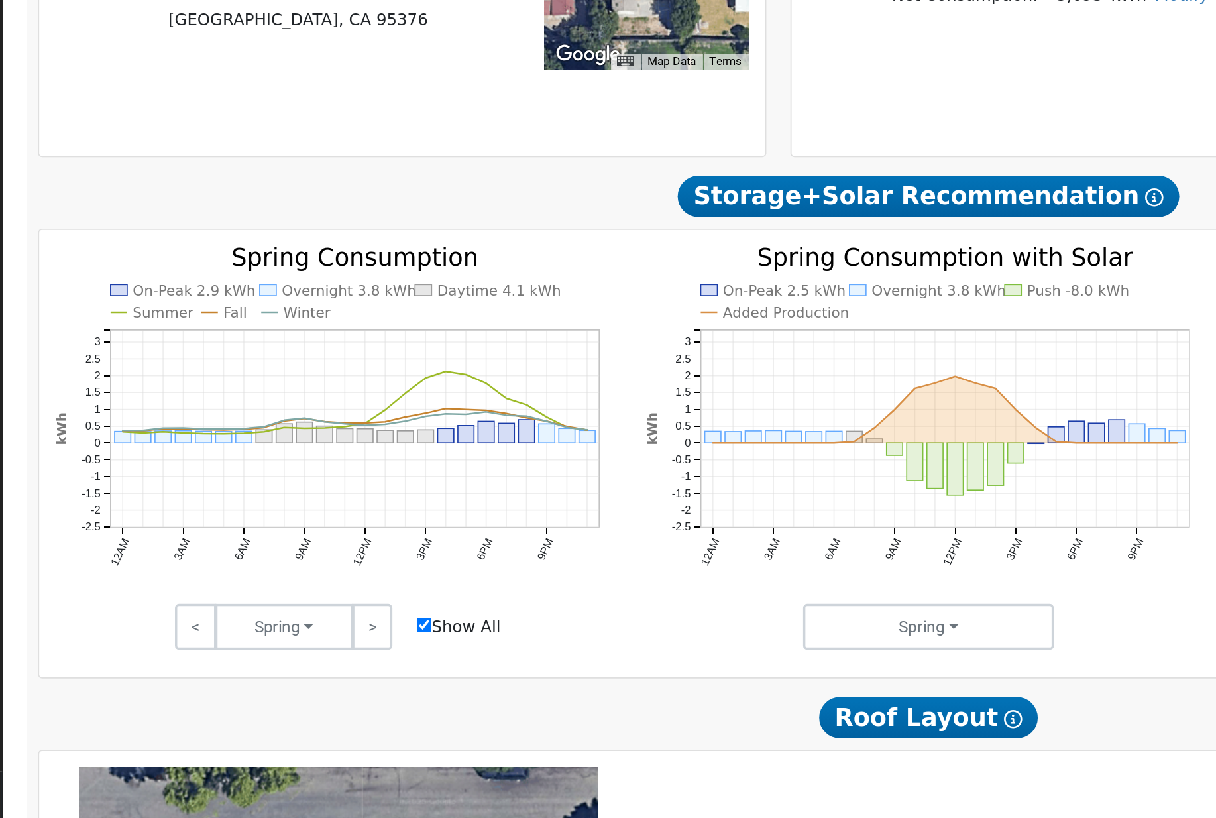
click at [272, 597] on button "Spring" at bounding box center [312, 610] width 80 height 27
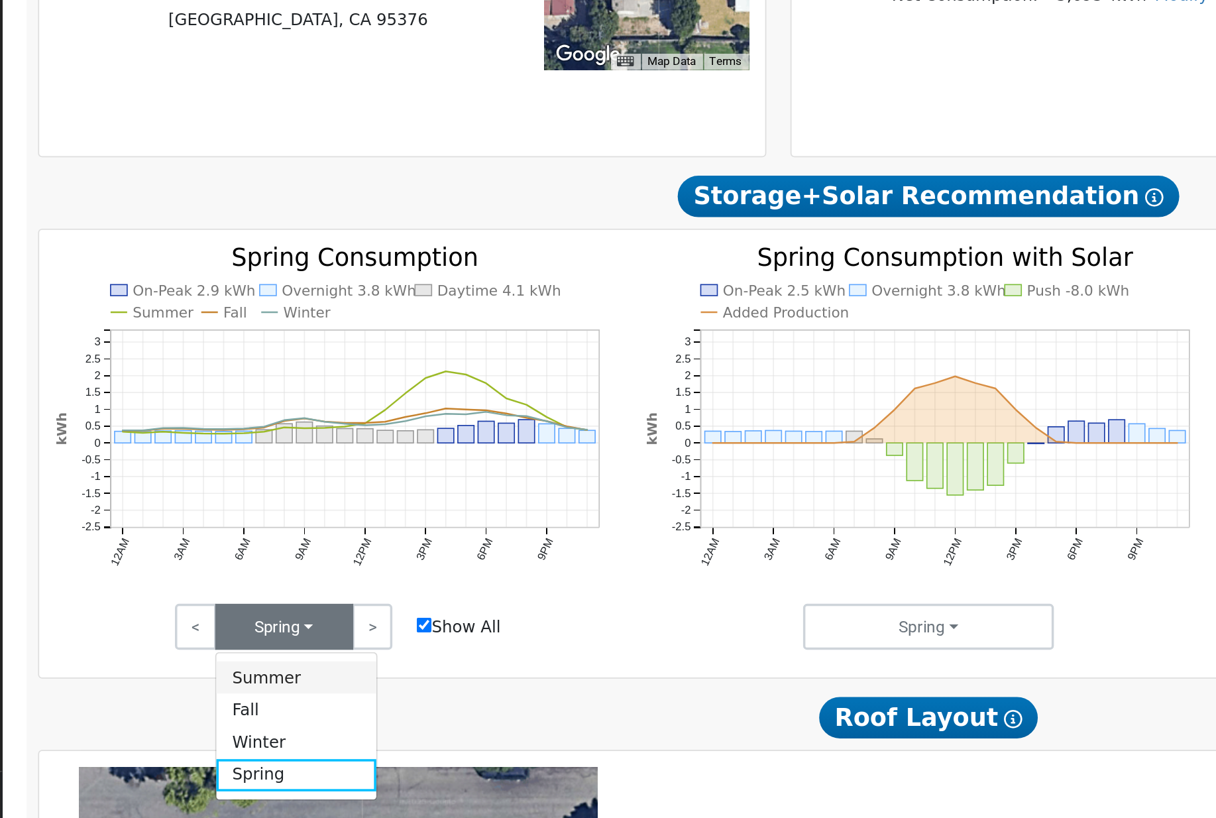
click at [272, 630] on link "Summer" at bounding box center [318, 639] width 92 height 19
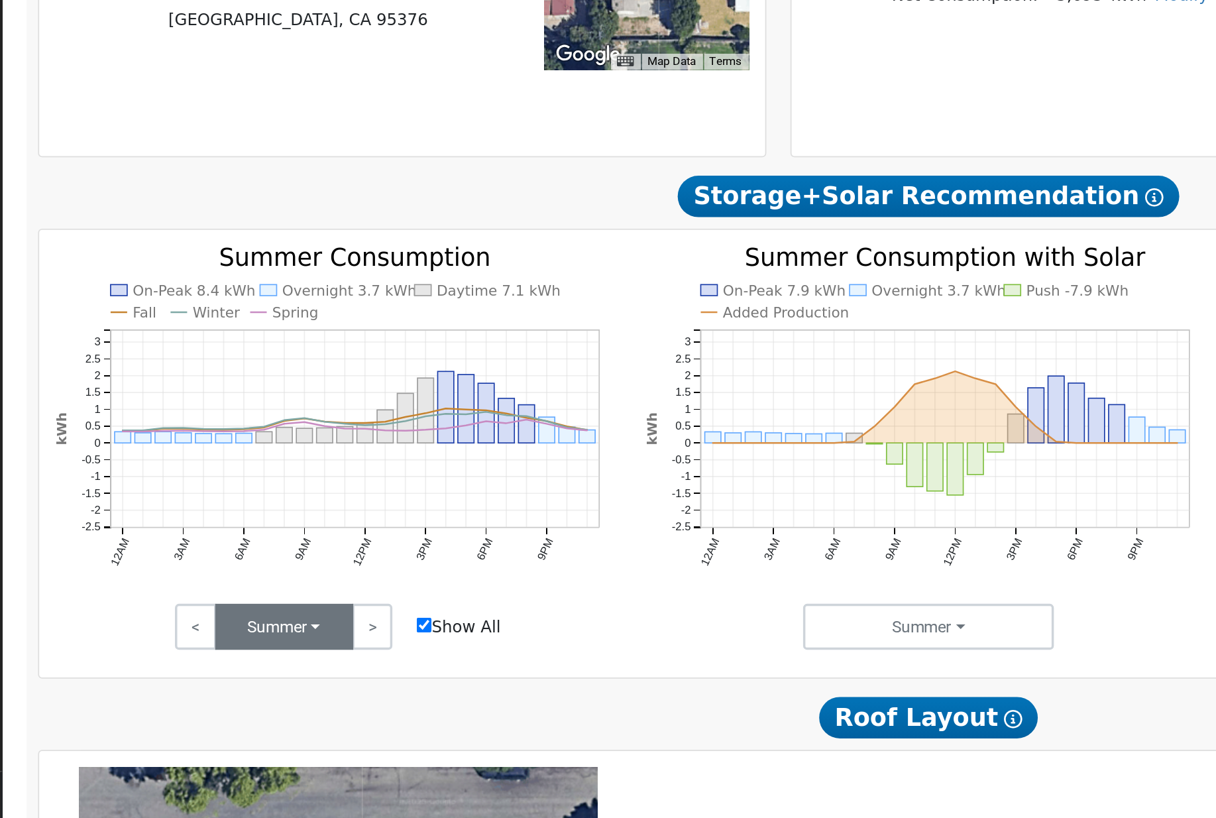
click at [272, 597] on button "Summer" at bounding box center [312, 610] width 80 height 27
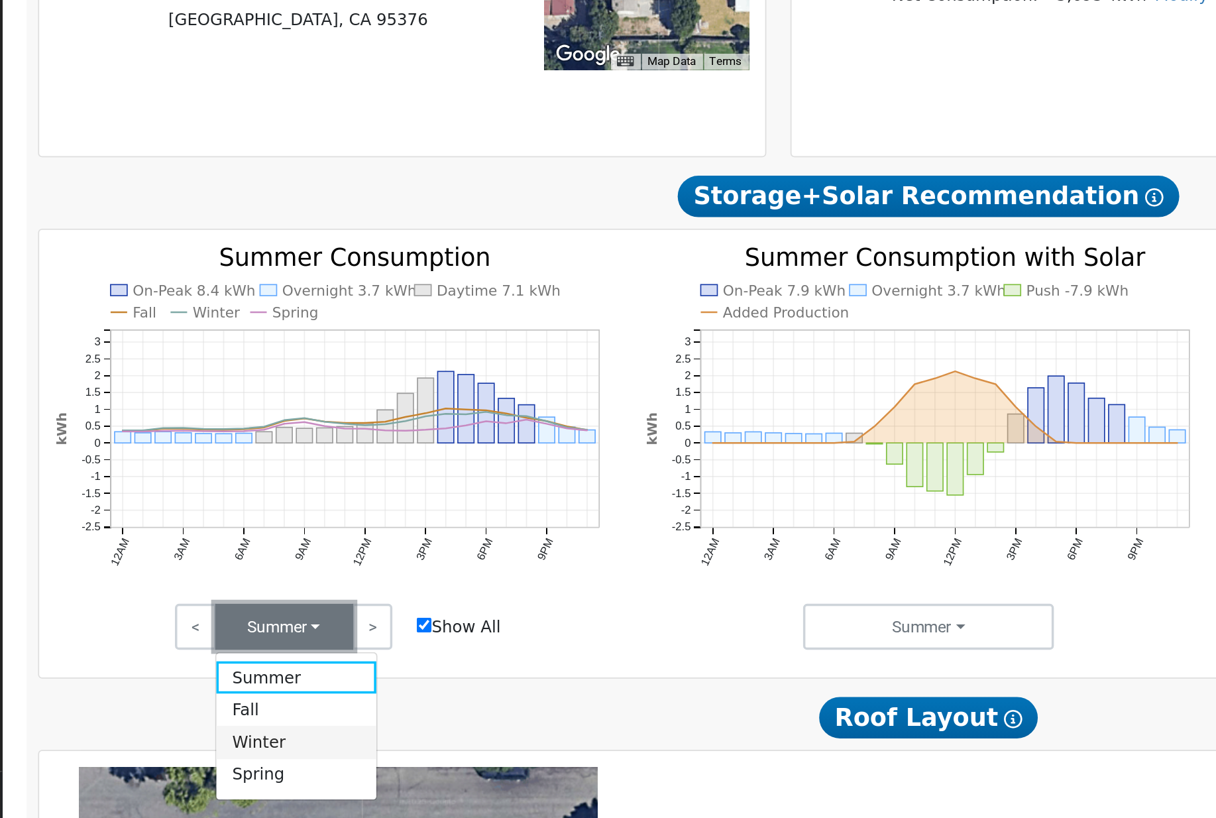
click at [272, 667] on link "Winter" at bounding box center [318, 676] width 92 height 19
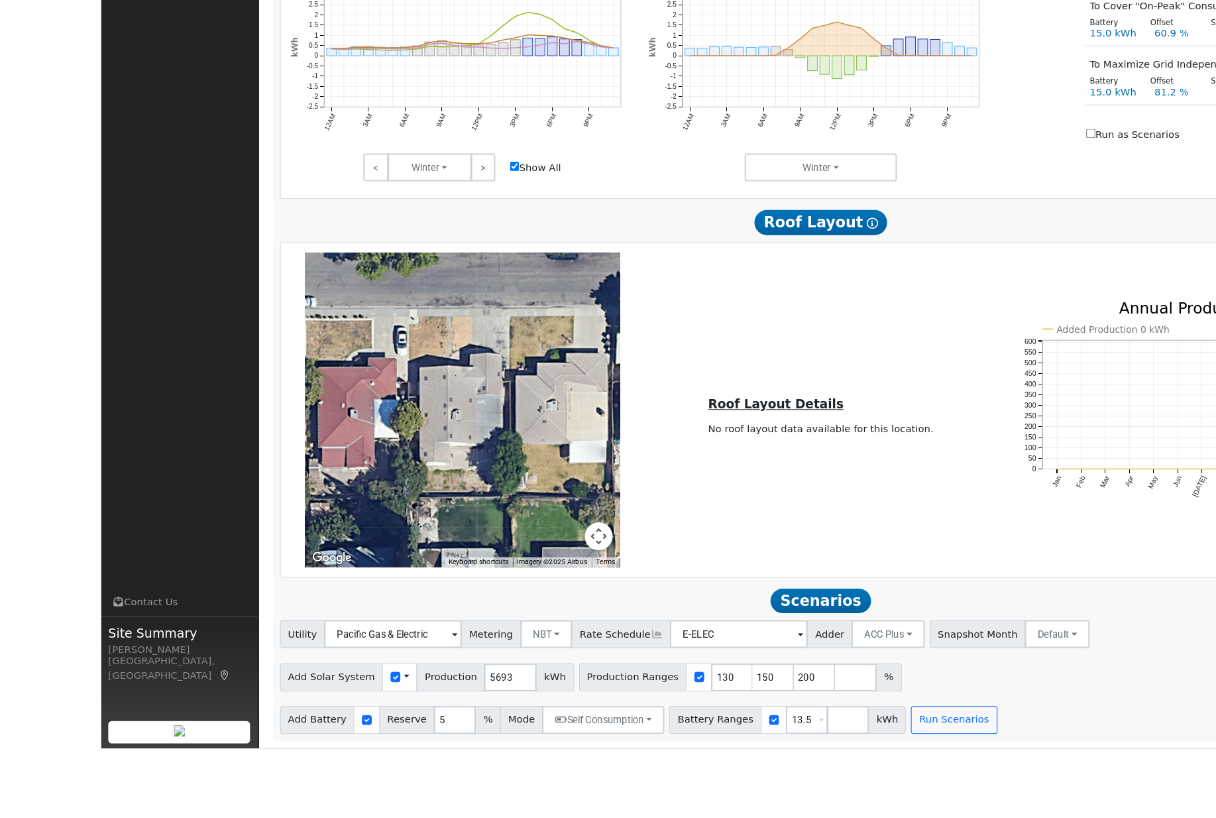
scroll to position [533, 0]
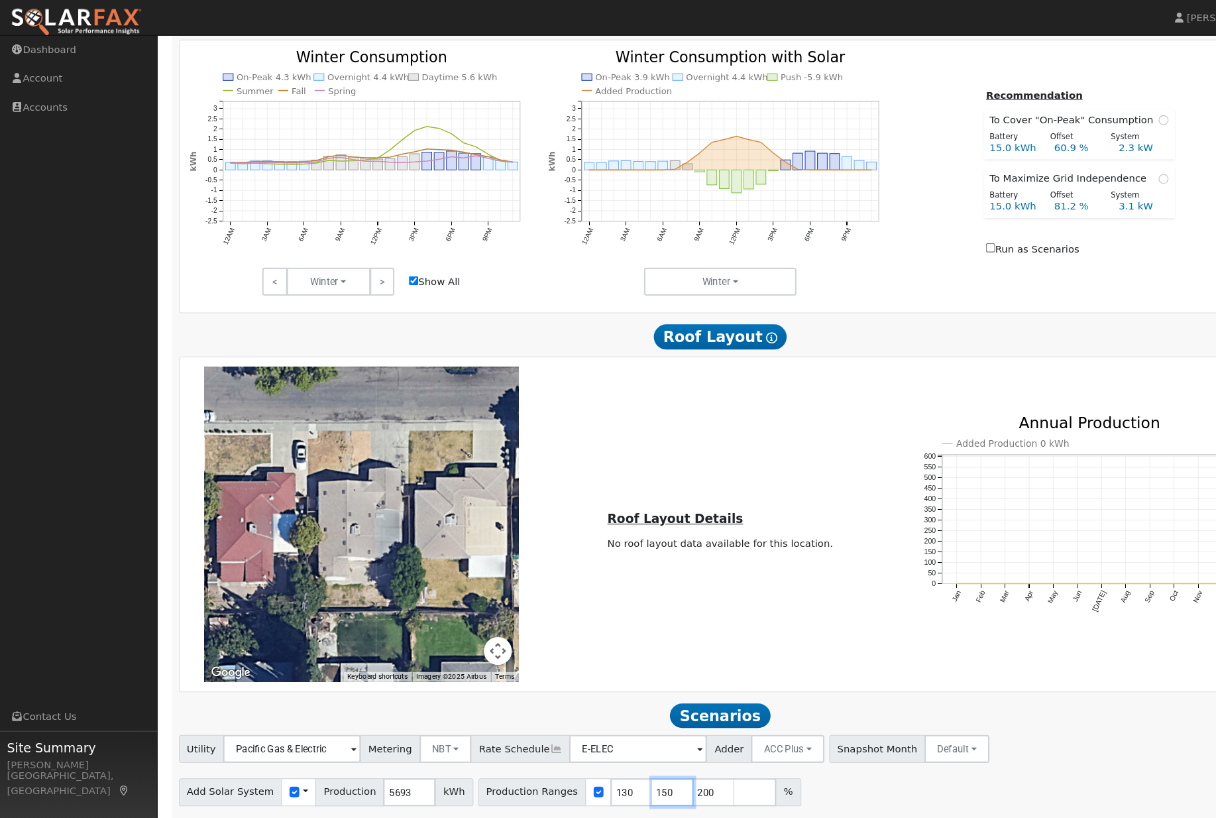
click at [650, 762] on input "150" at bounding box center [638, 751] width 40 height 27
type input "200"
click at [506, 805] on button "Self Consumption" at bounding box center [476, 791] width 116 height 27
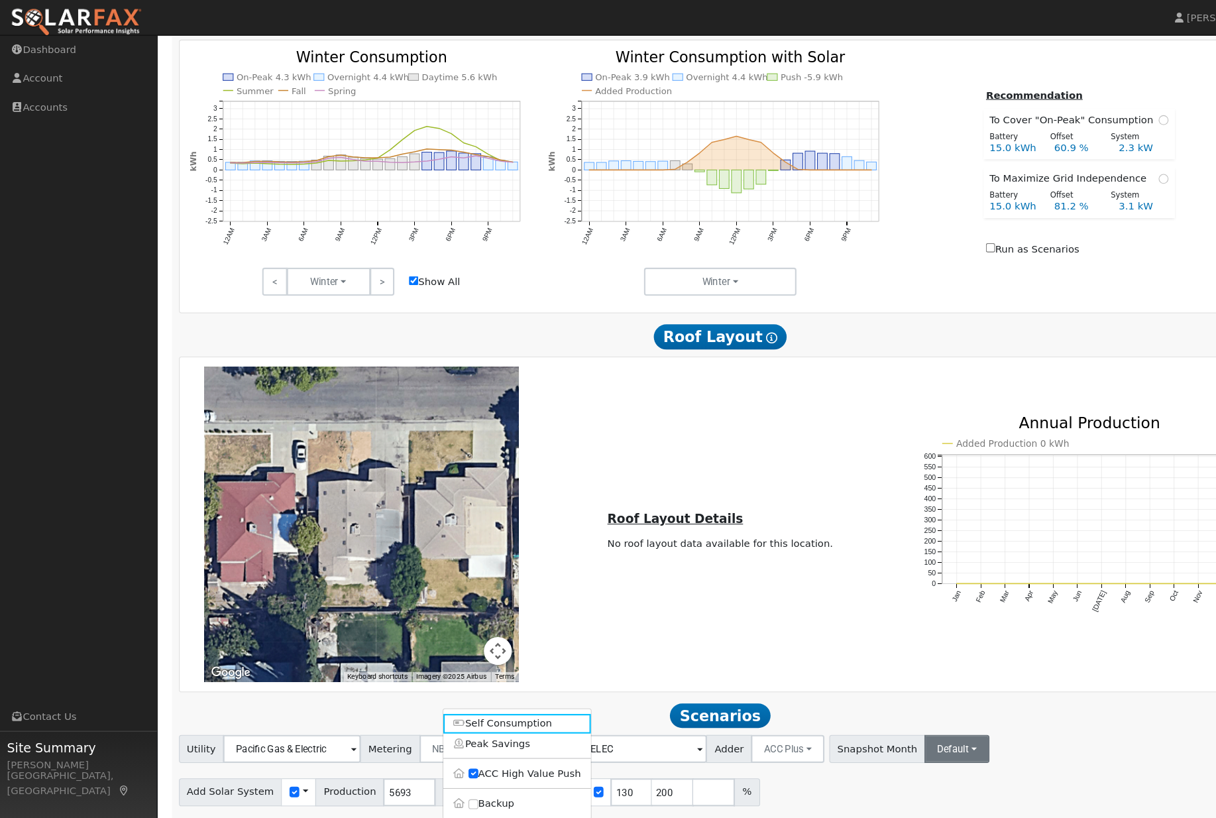
click at [917, 723] on button "Default" at bounding box center [907, 710] width 62 height 27
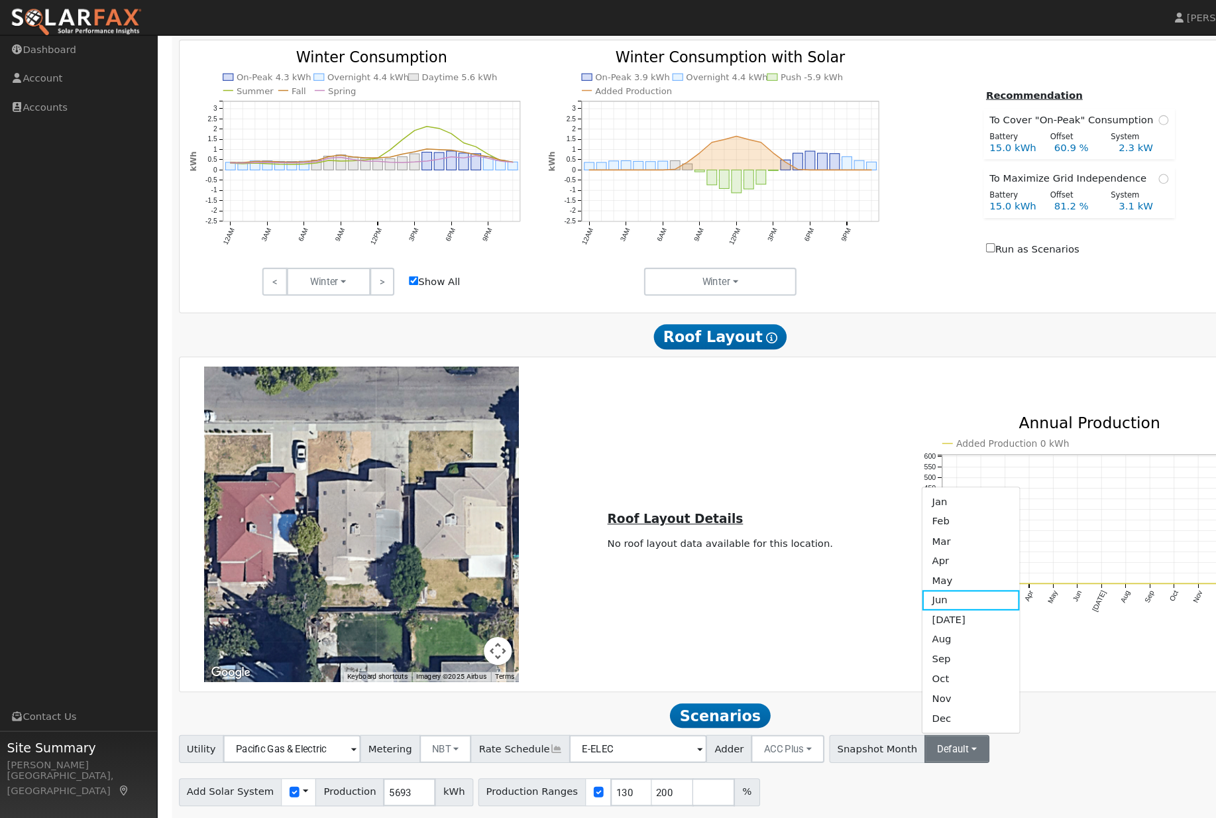
click at [975, 788] on div "Add Battery Reserve 5 % Mode Self Consumption Self Consumption Peak Savings ACC…" at bounding box center [682, 789] width 1031 height 31
click at [830, 797] on button "Run Scenarios" at bounding box center [809, 791] width 82 height 27
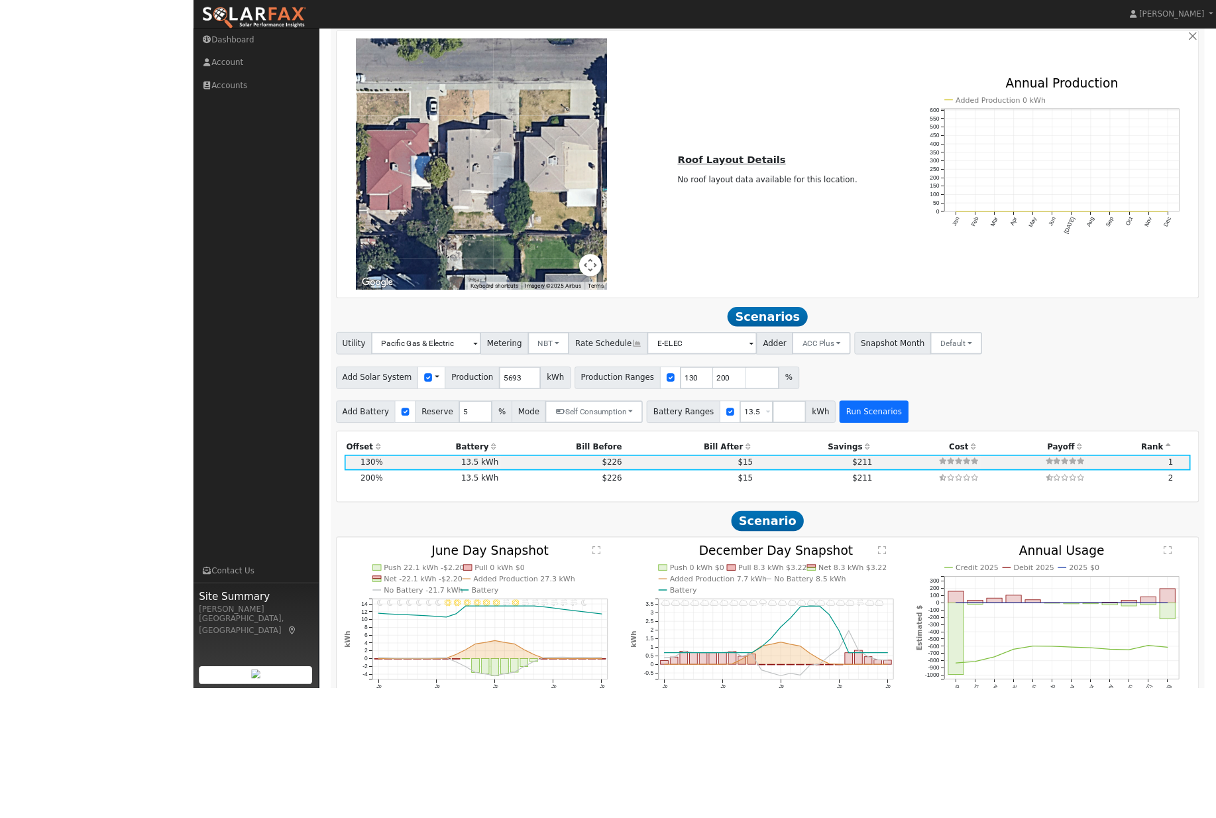
scroll to position [1091, 0]
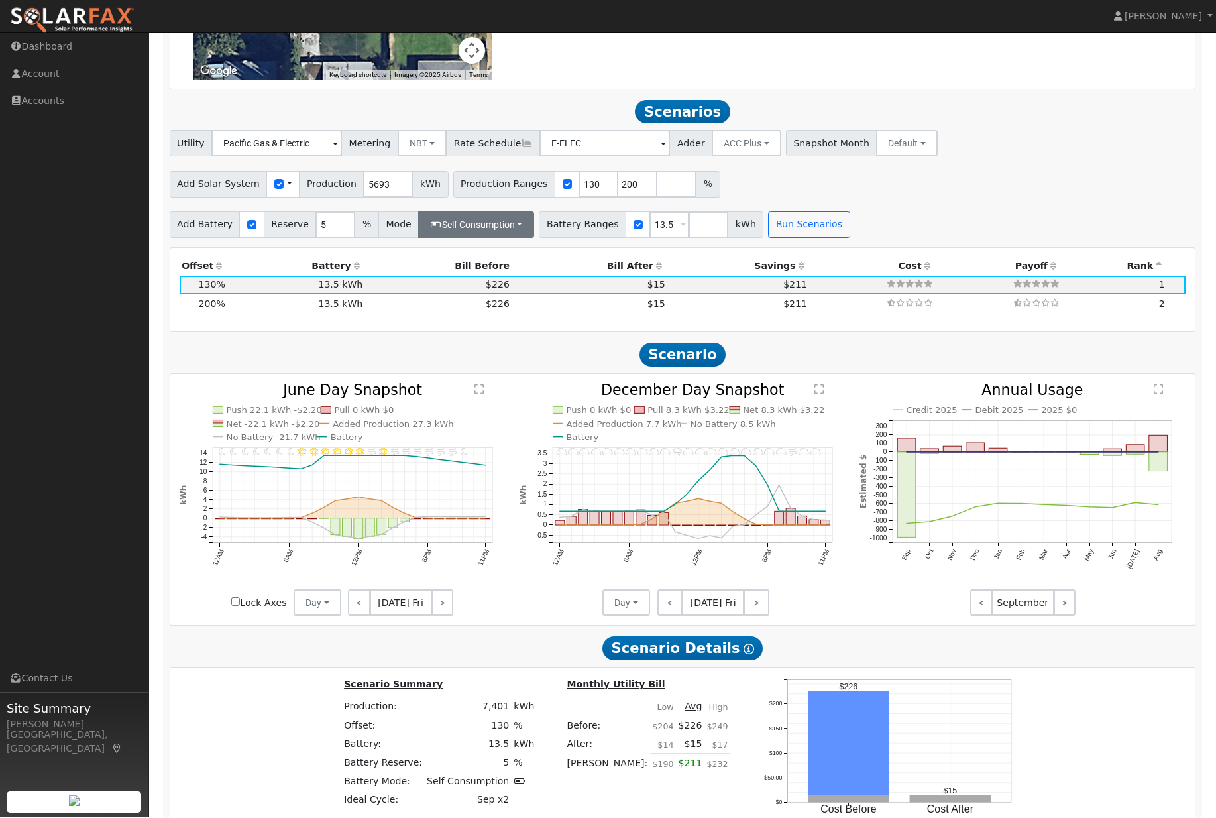
click at [514, 239] on button "Self Consumption" at bounding box center [476, 225] width 116 height 27
click at [462, 311] on label "ACC High Value Push" at bounding box center [490, 301] width 140 height 19
click at [453, 306] on input "ACC High Value Push" at bounding box center [448, 301] width 9 height 9
click at [507, 239] on button "Self Consumption" at bounding box center [476, 225] width 116 height 27
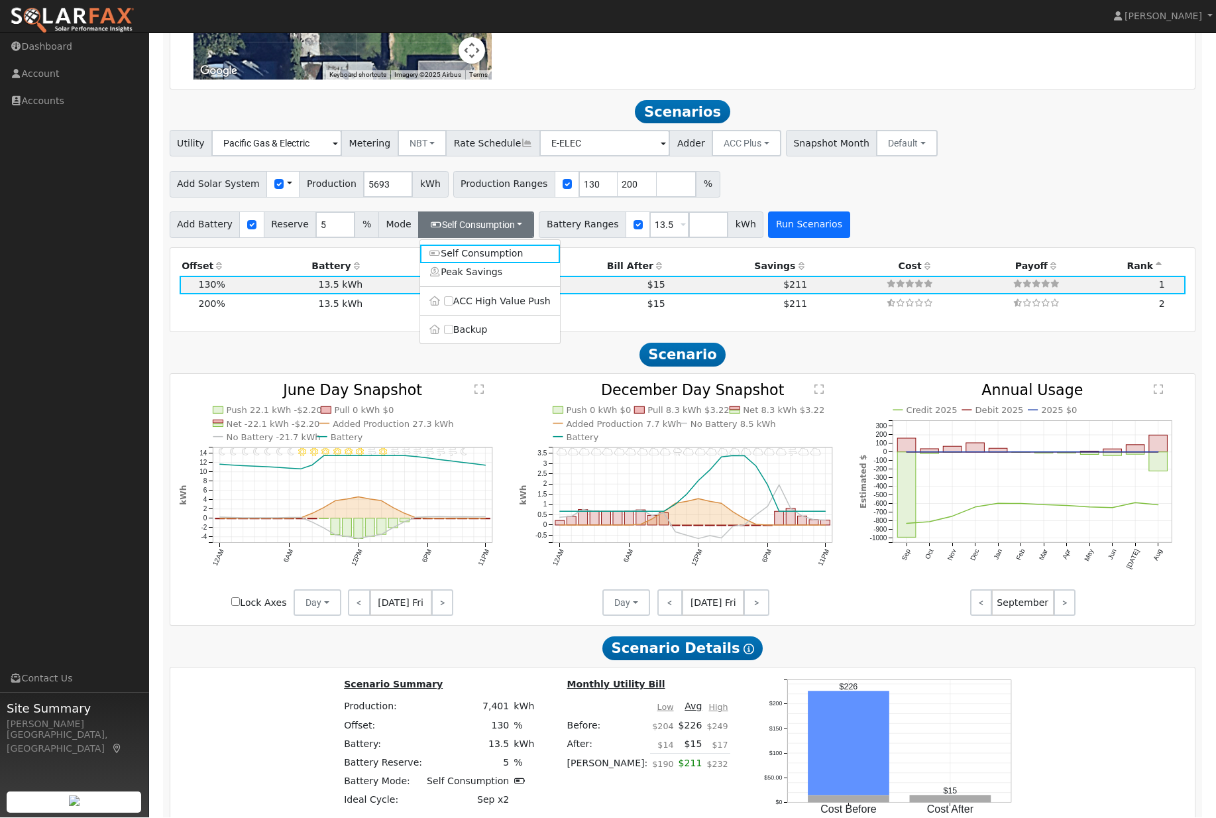
click at [850, 239] on button "Run Scenarios" at bounding box center [809, 225] width 82 height 27
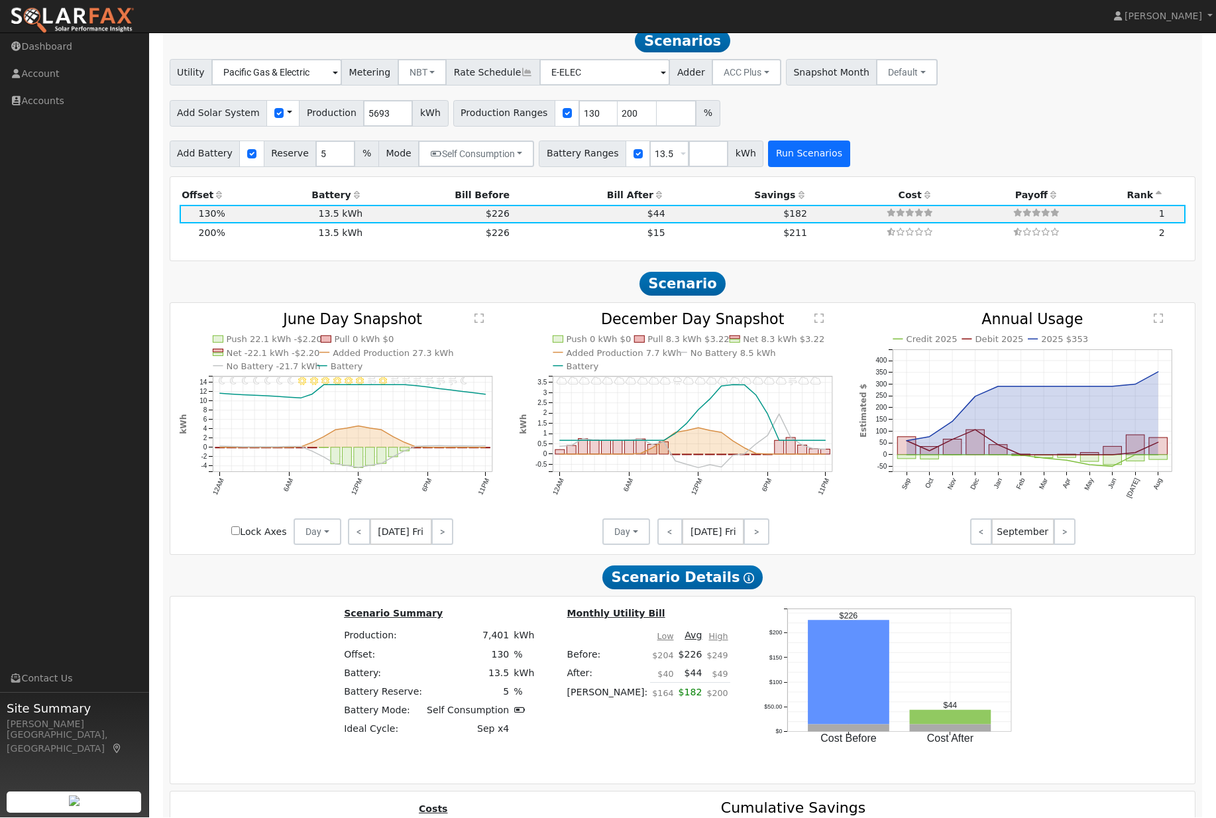
scroll to position [1166, 0]
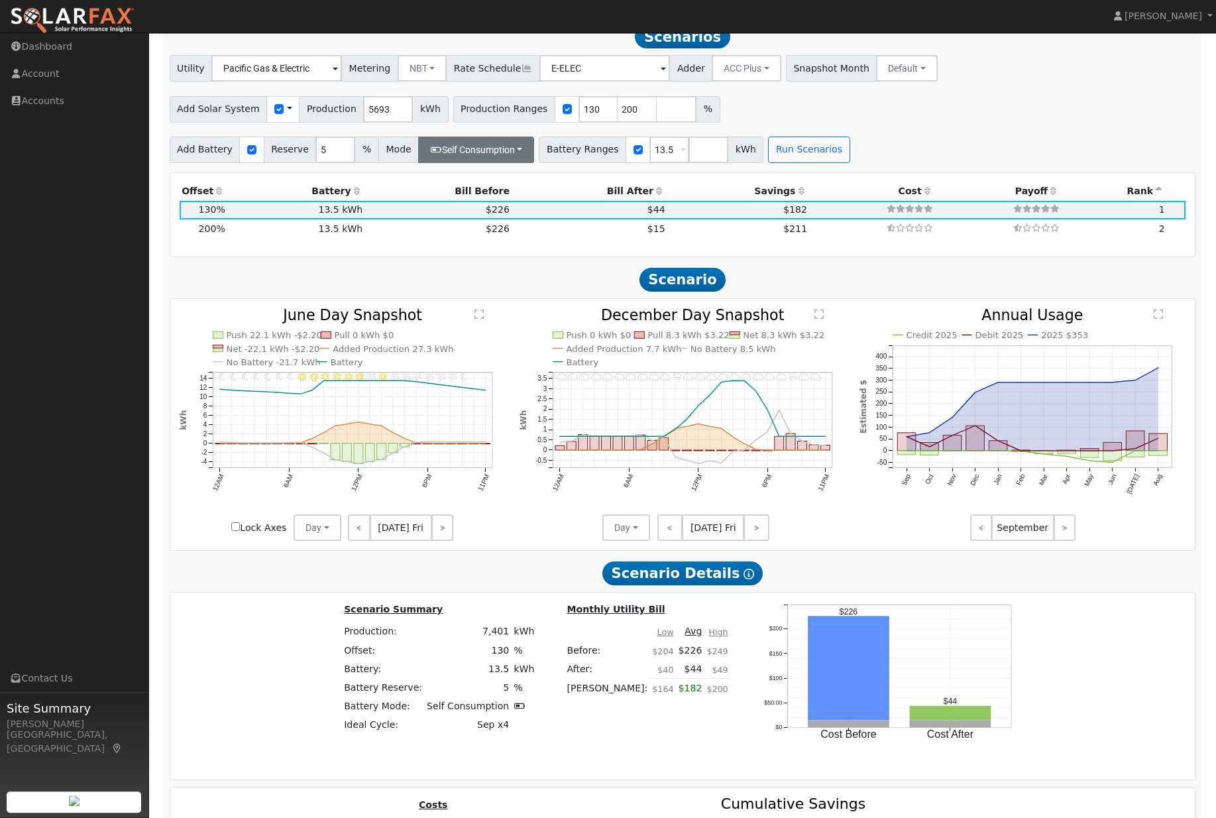
click at [518, 164] on button "Self Consumption" at bounding box center [476, 150] width 116 height 27
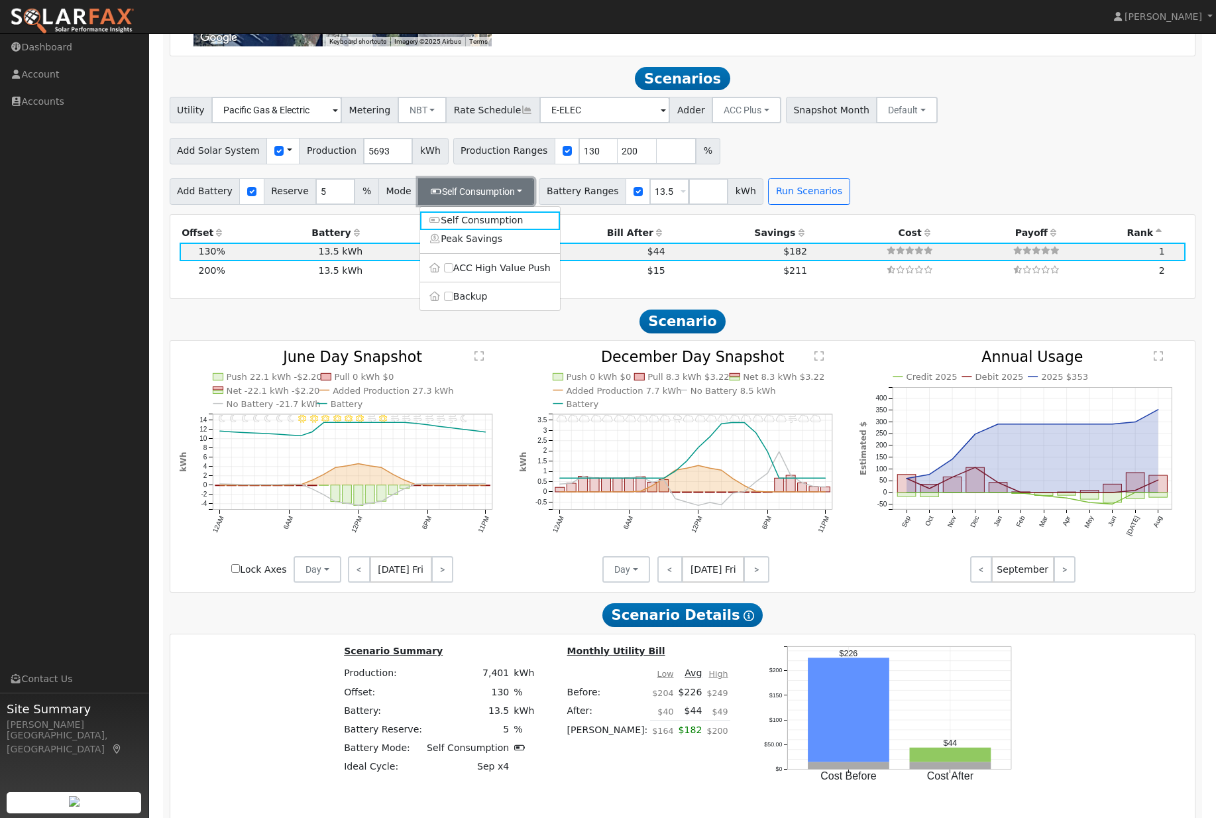
scroll to position [1124, 0]
click at [223, 593] on div "11PM - undefined 10PM - undefined 9PM - Clear 8PM - Windy 7PM - Windy 6PM - Win…" at bounding box center [682, 466] width 1025 height 251
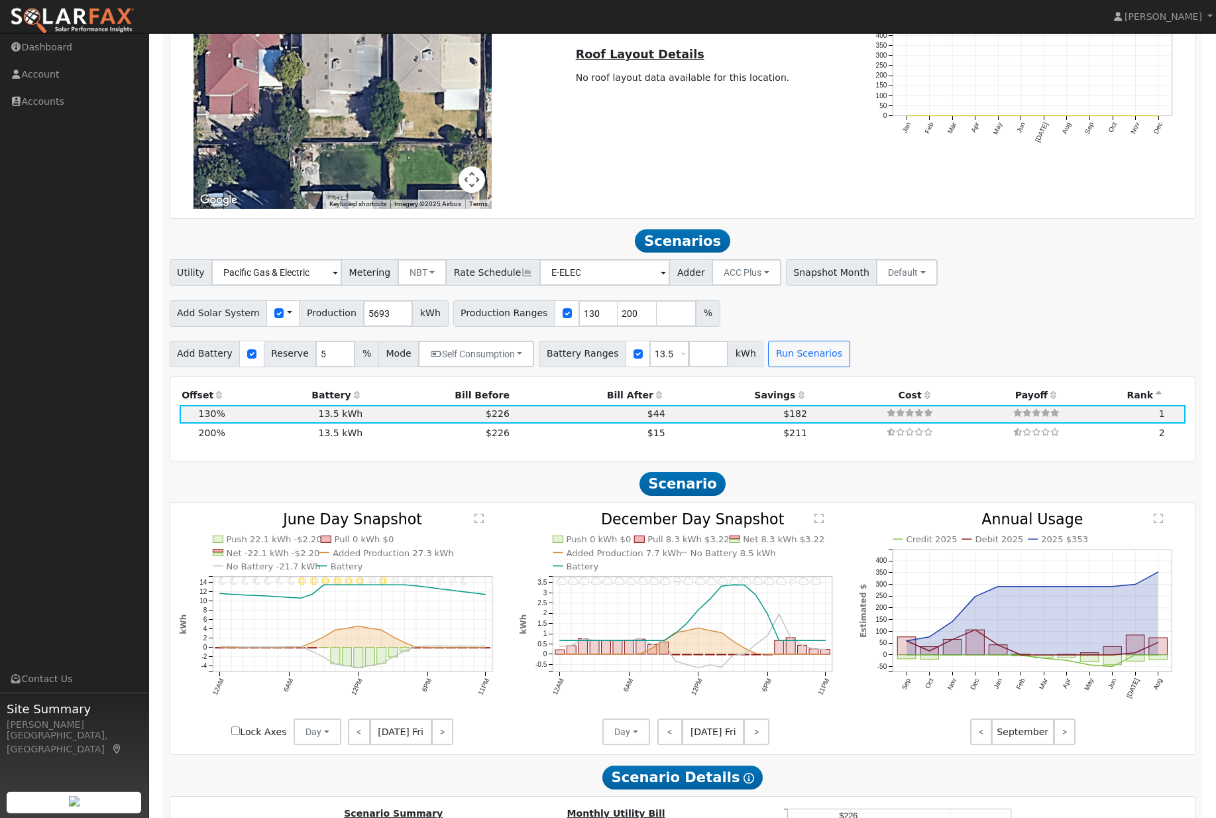
scroll to position [958, 0]
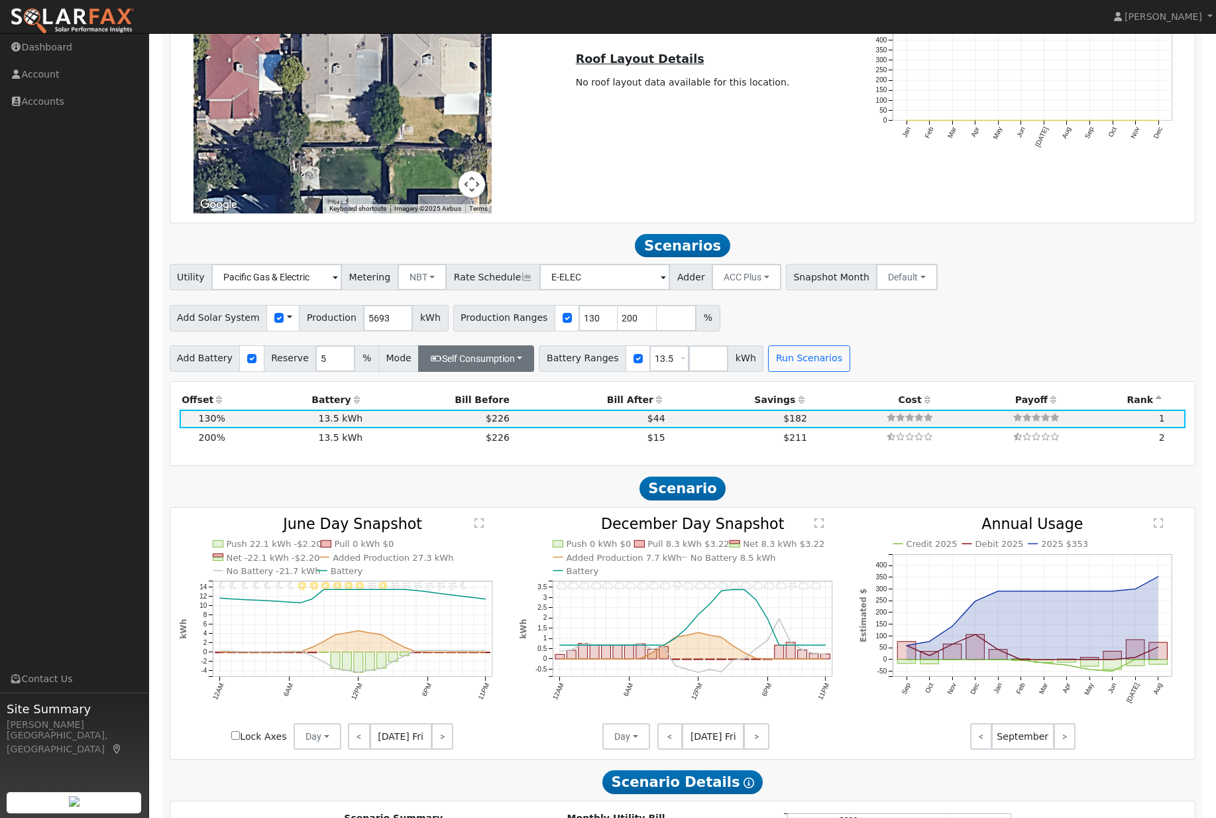
click at [504, 372] on button "Self Consumption" at bounding box center [476, 358] width 116 height 27
click at [448, 439] on input "ACC High Value Push" at bounding box center [448, 434] width 9 height 9
checkbox input "true"
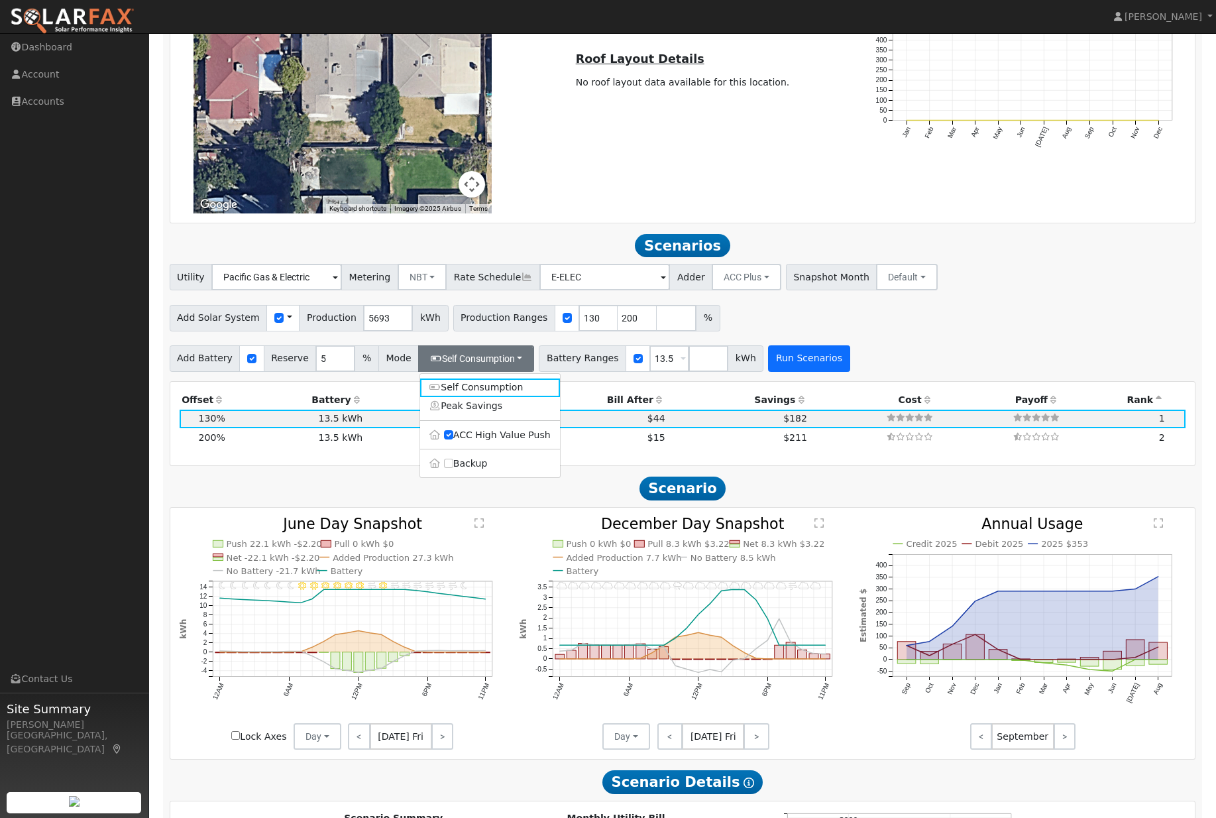
click at [808, 372] on button "Run Scenarios" at bounding box center [809, 358] width 82 height 27
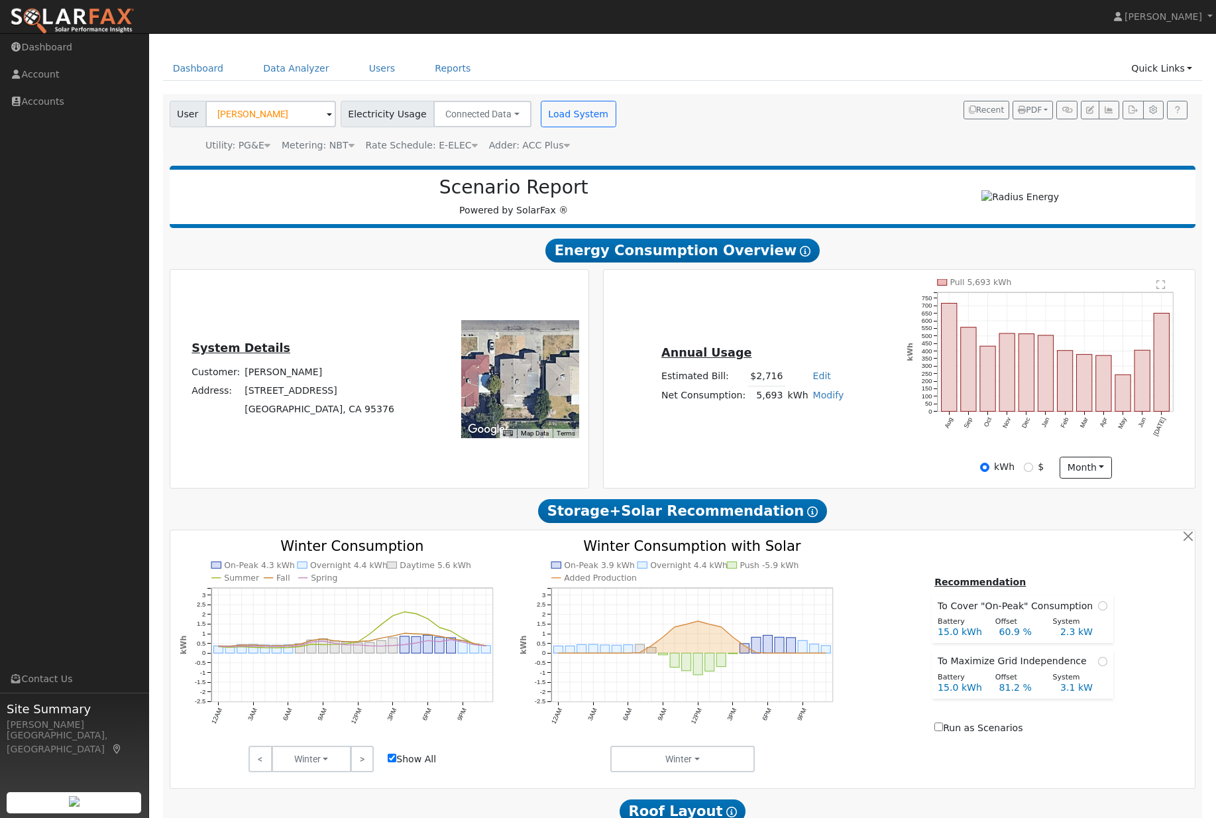
scroll to position [69, 0]
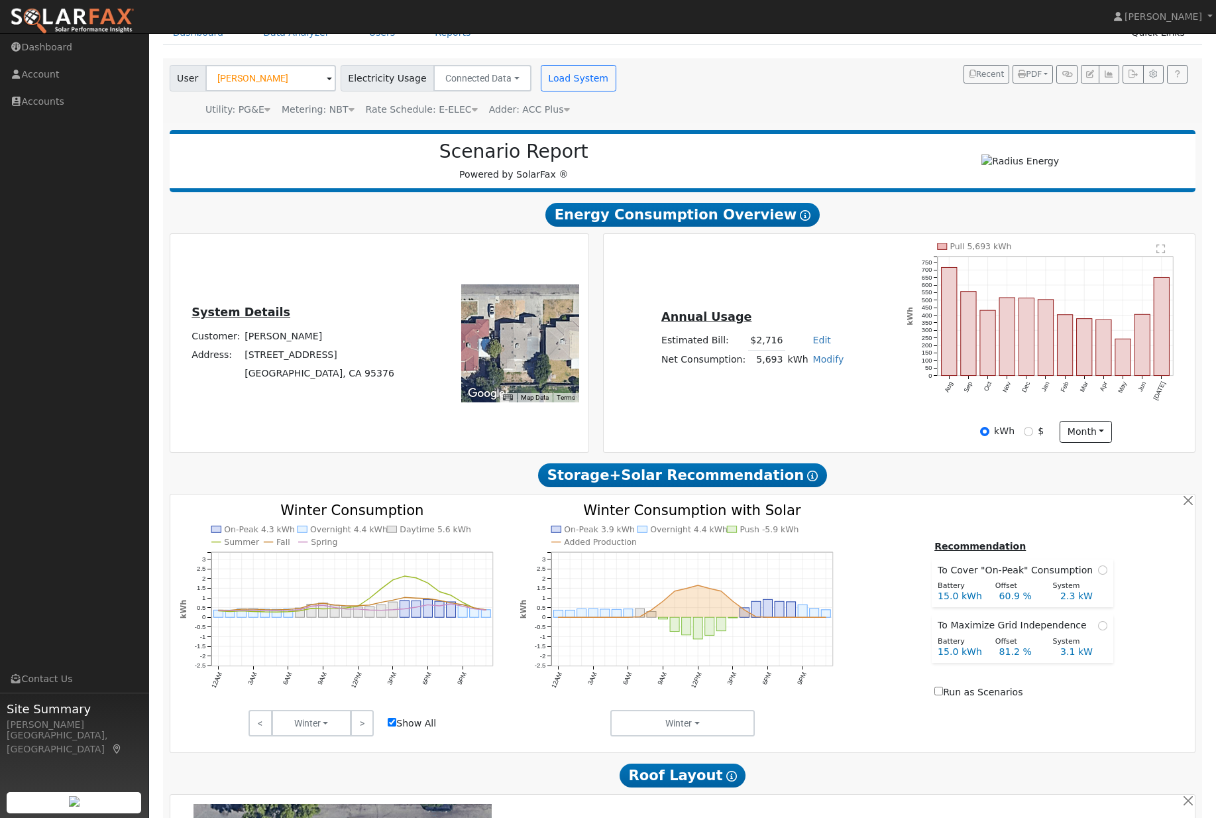
click at [1029, 436] on input "$" at bounding box center [1028, 431] width 9 height 9
radio input "true"
radio input "false"
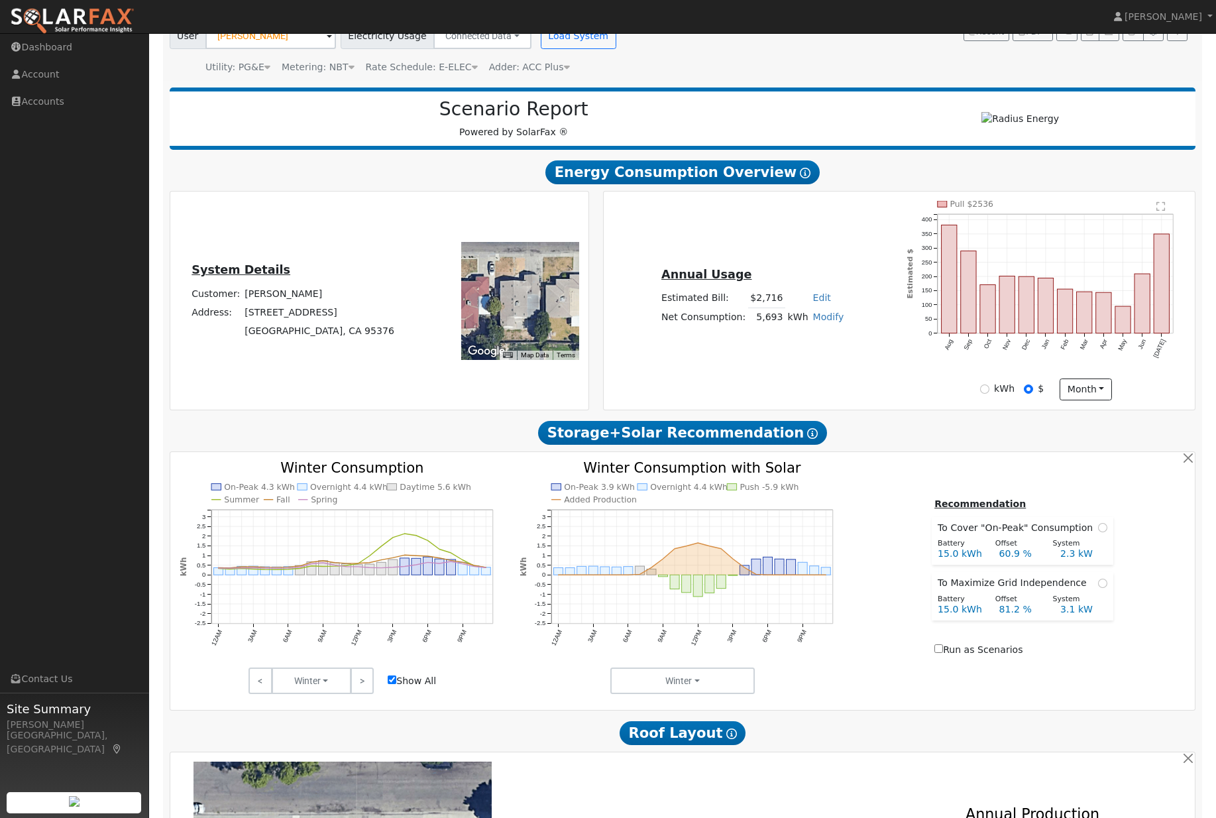
scroll to position [0, 0]
